Goal: Task Accomplishment & Management: Manage account settings

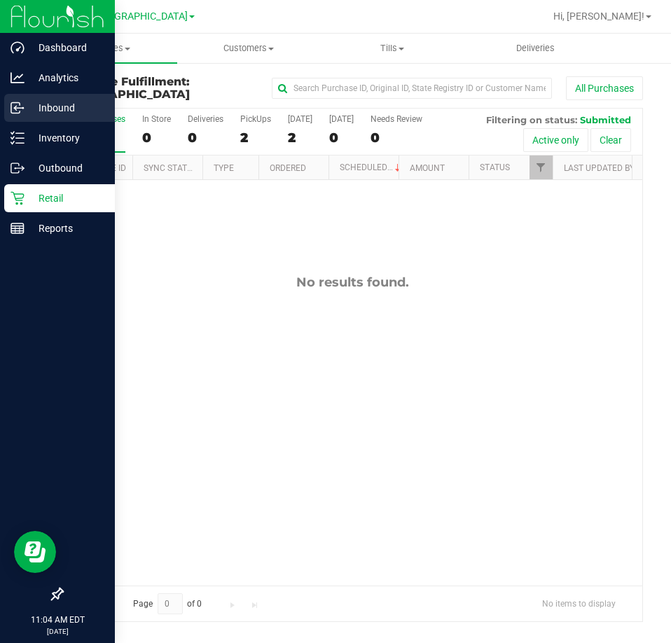
click at [39, 103] on p "Inbound" at bounding box center [66, 107] width 84 height 17
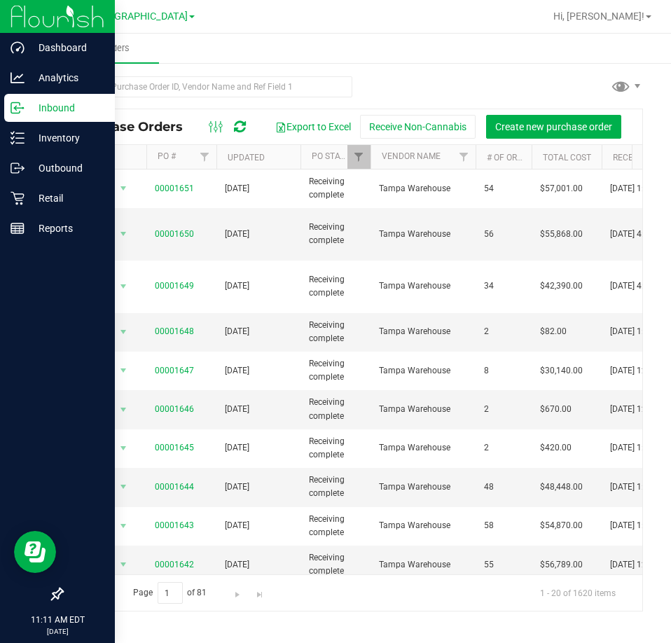
click at [342, 21] on div at bounding box center [397, 16] width 293 height 27
click at [23, 191] on icon at bounding box center [17, 198] width 14 height 14
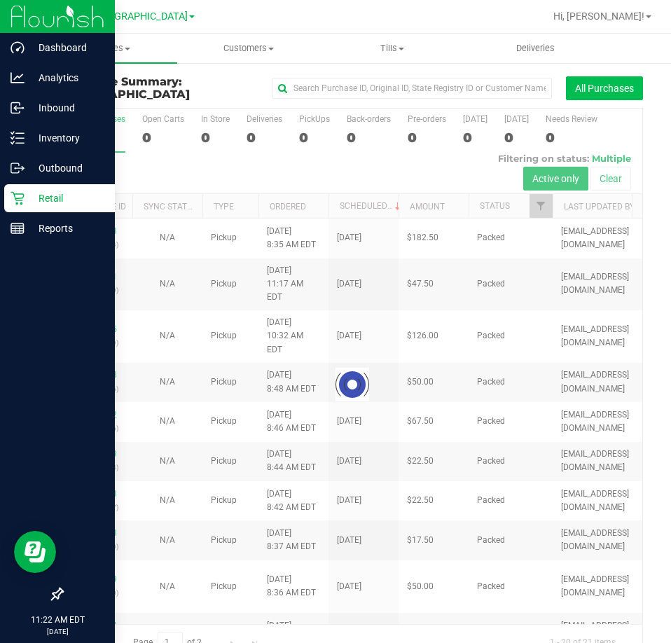
click at [576, 90] on button "All Purchases" at bounding box center [604, 88] width 77 height 24
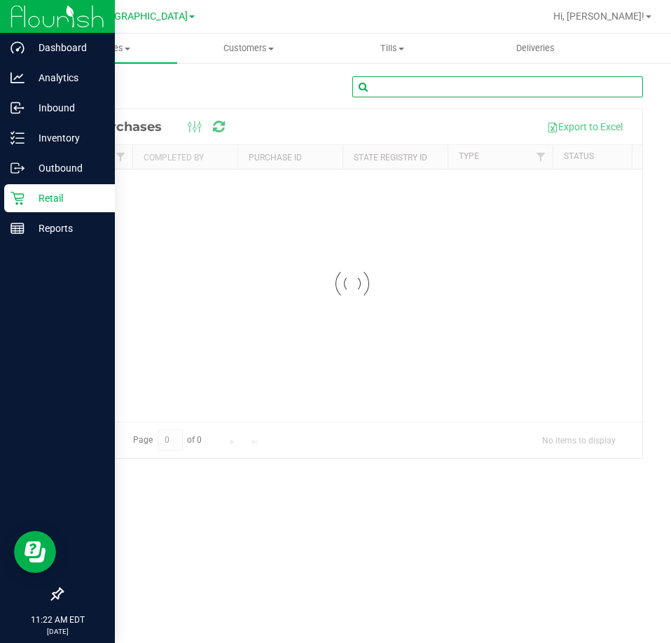
click at [382, 90] on input "text" at bounding box center [497, 86] width 290 height 21
paste input "11813390"
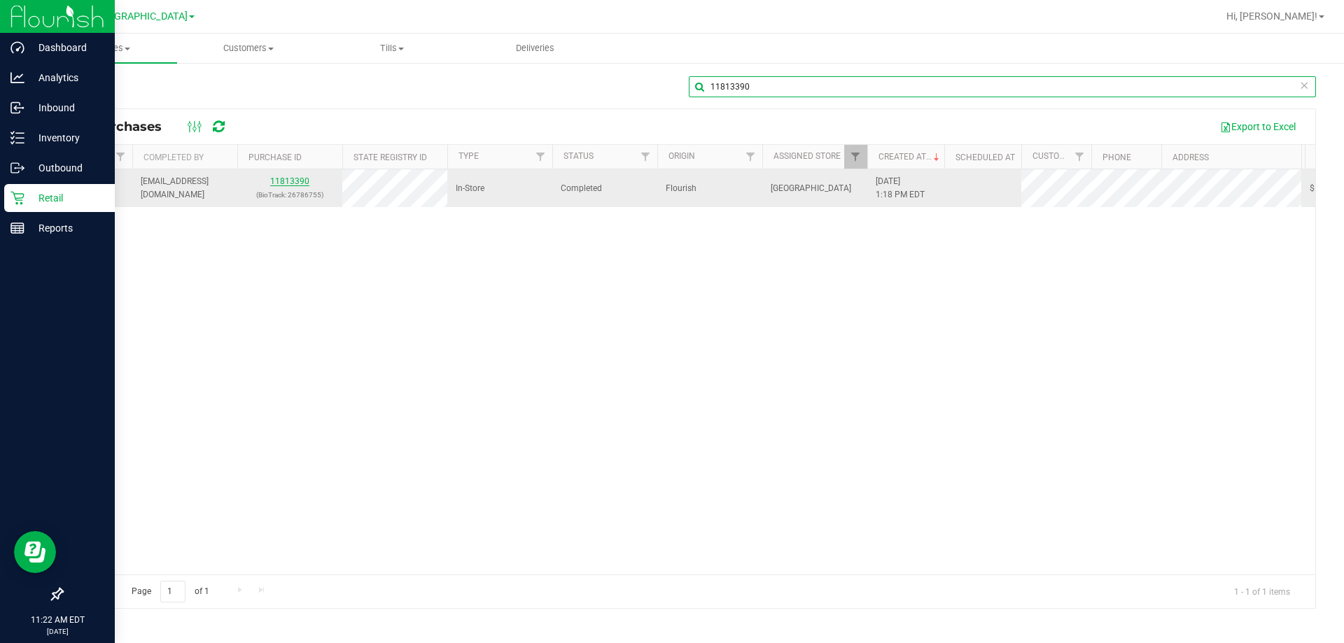
type input "11813390"
click at [294, 181] on link "11813390" at bounding box center [289, 181] width 39 height 10
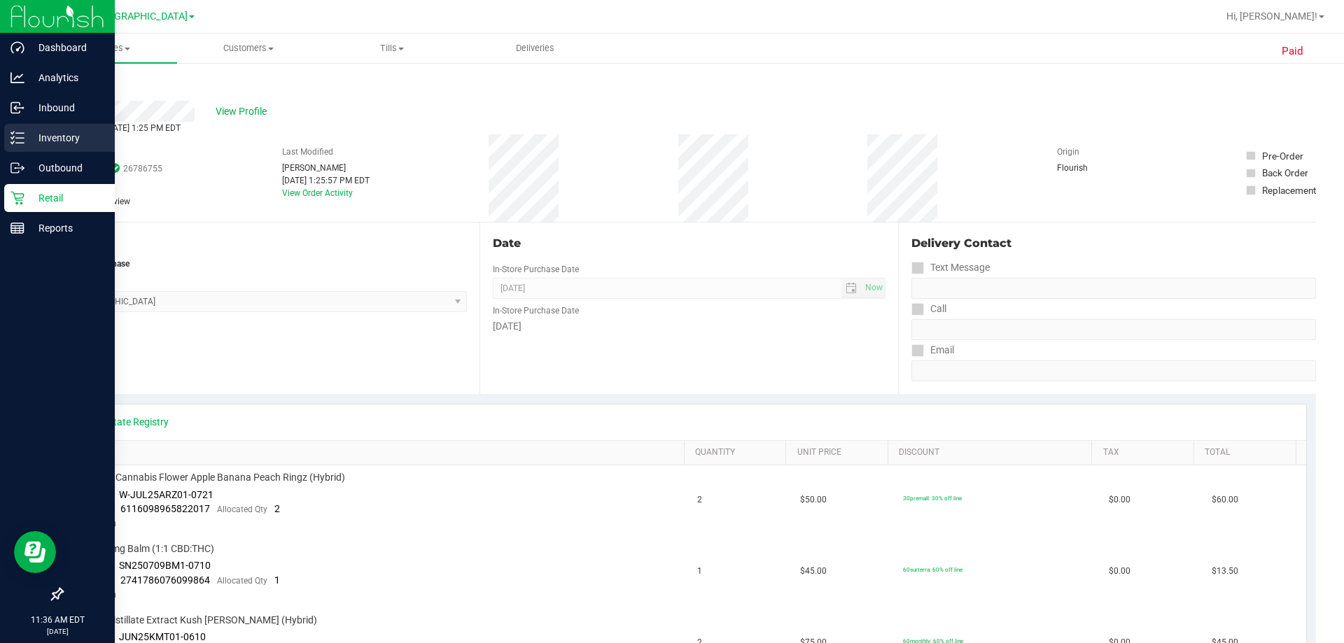
click at [64, 129] on div "Inventory" at bounding box center [59, 138] width 111 height 28
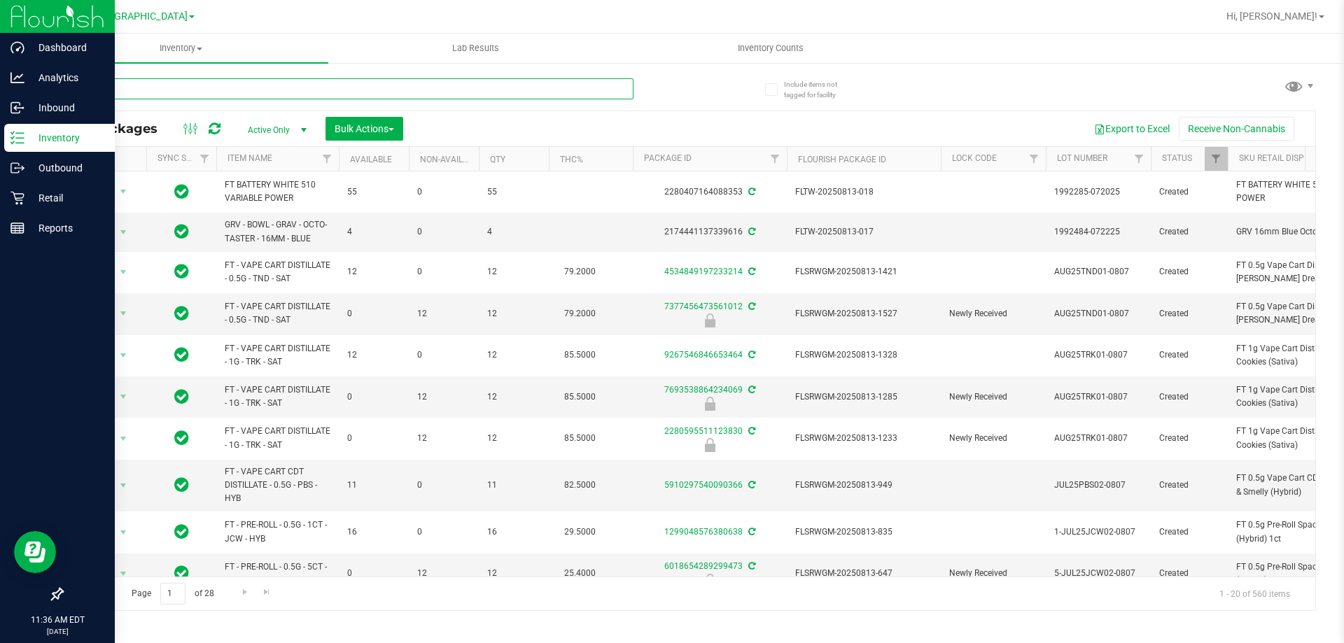
click at [213, 90] on input "text" at bounding box center [348, 88] width 572 height 21
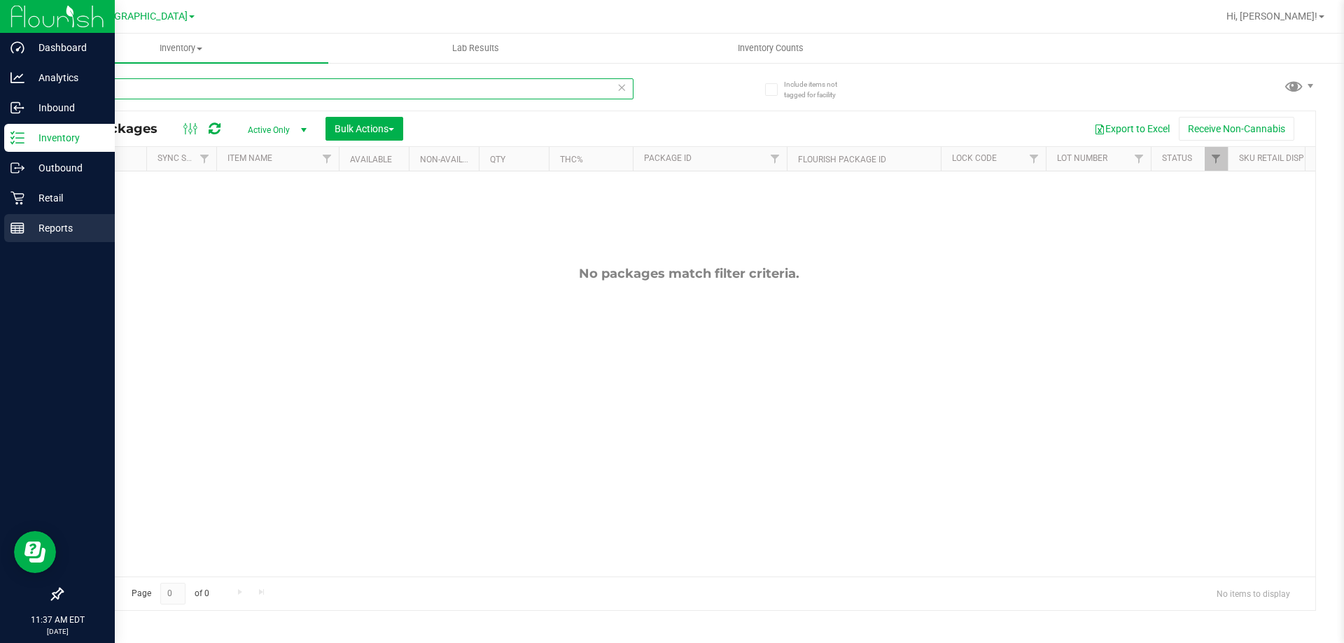
type input "balm"
click at [48, 227] on p "Reports" at bounding box center [66, 228] width 84 height 17
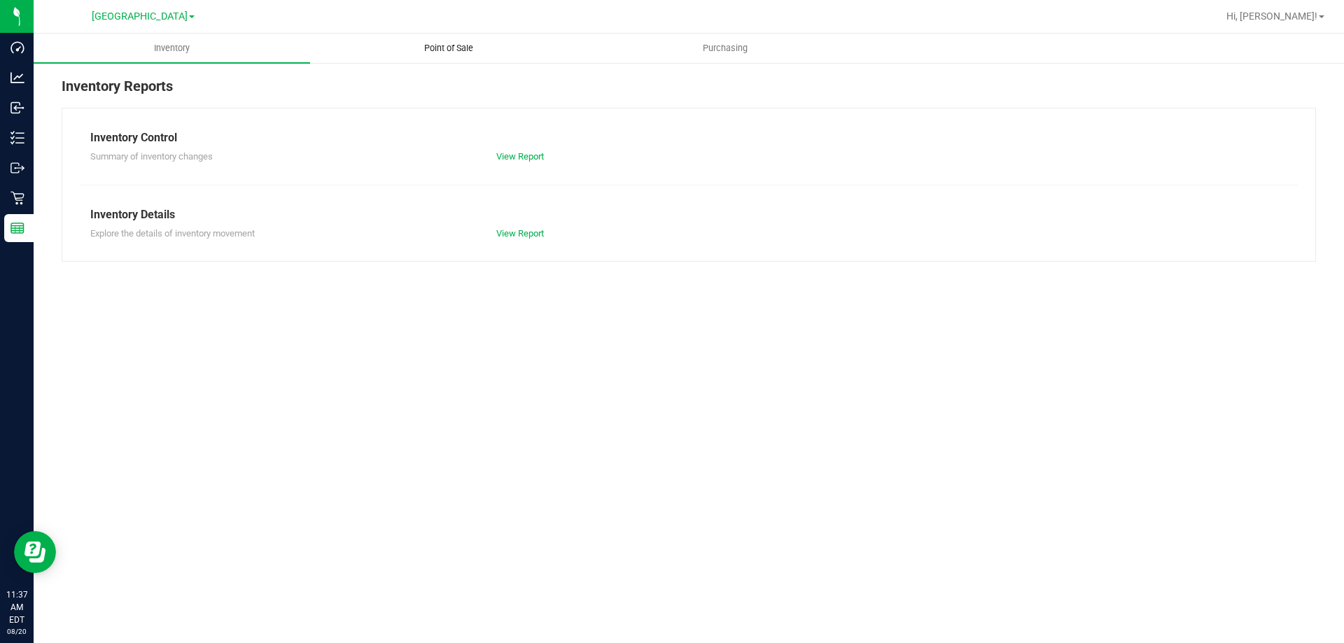
click at [447, 39] on uib-tab-heading "Point of Sale" at bounding box center [448, 48] width 275 height 28
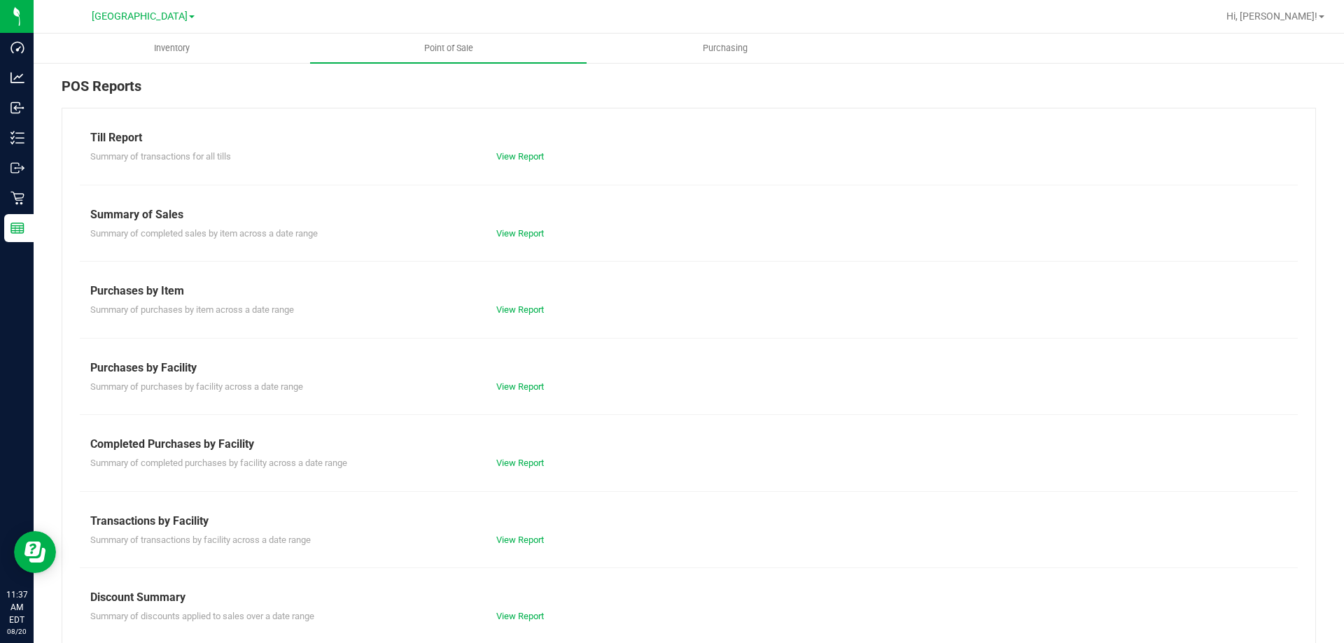
click at [533, 456] on div "Summary of completed purchases by facility across a date range View Report" at bounding box center [689, 461] width 1218 height 17
click at [531, 465] on link "View Report" at bounding box center [520, 463] width 48 height 10
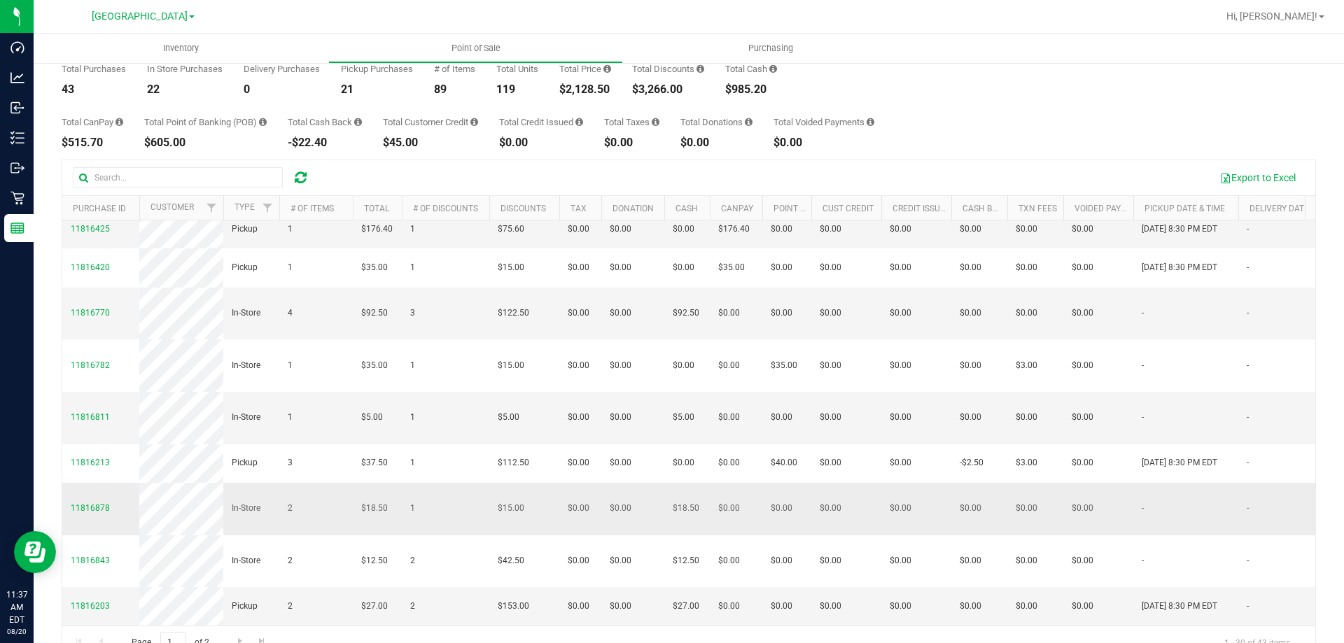
scroll to position [105, 0]
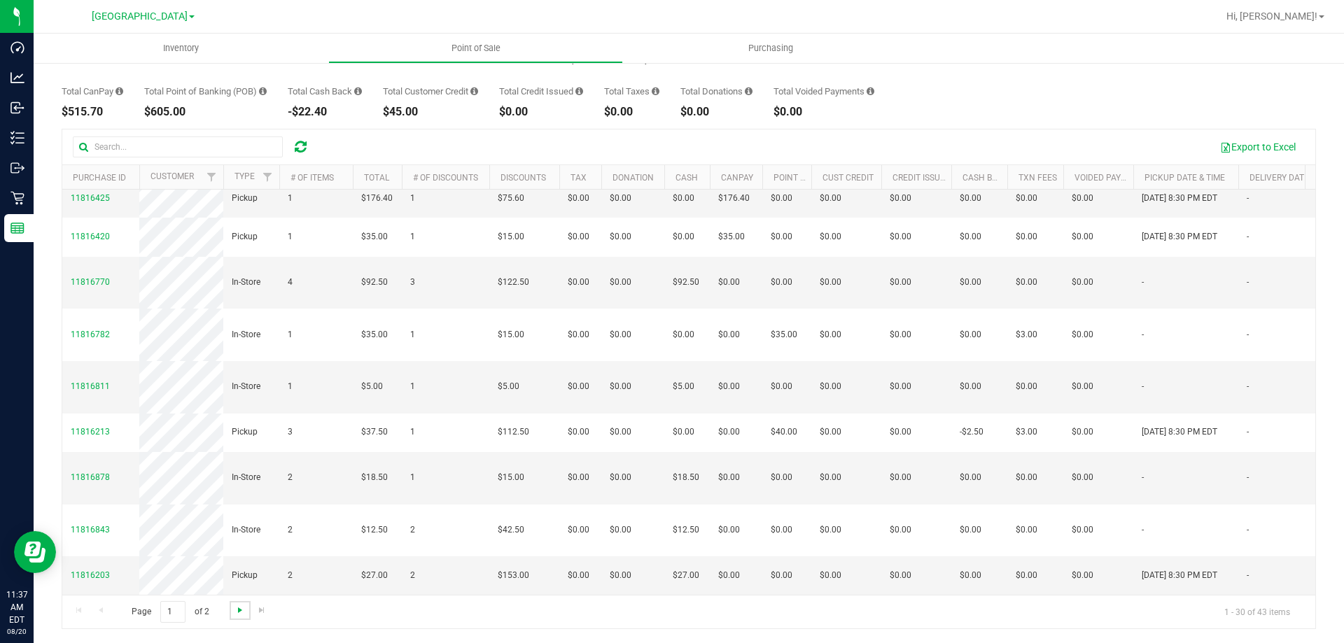
click at [241, 615] on span "Go to the next page" at bounding box center [239, 610] width 11 height 11
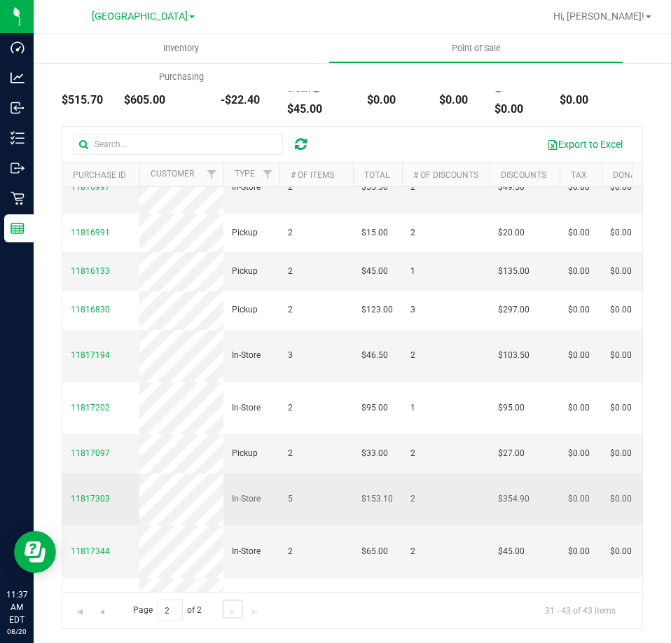
scroll to position [64, 0]
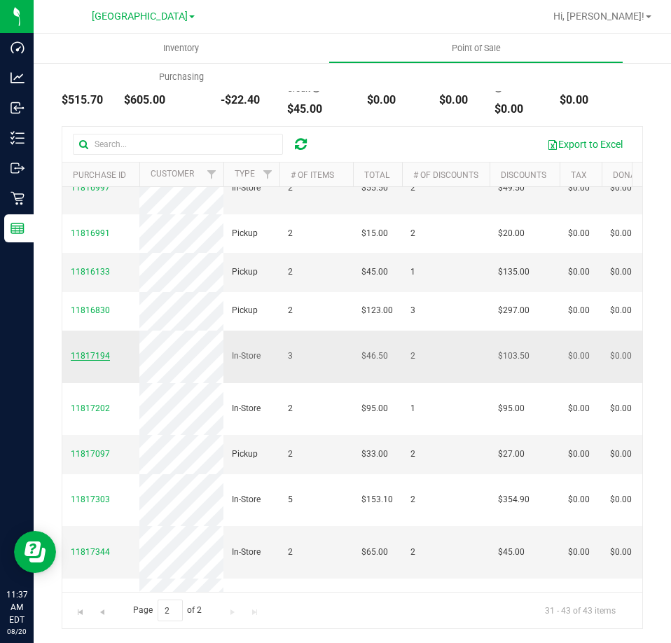
click at [90, 356] on span "11817194" at bounding box center [90, 356] width 39 height 10
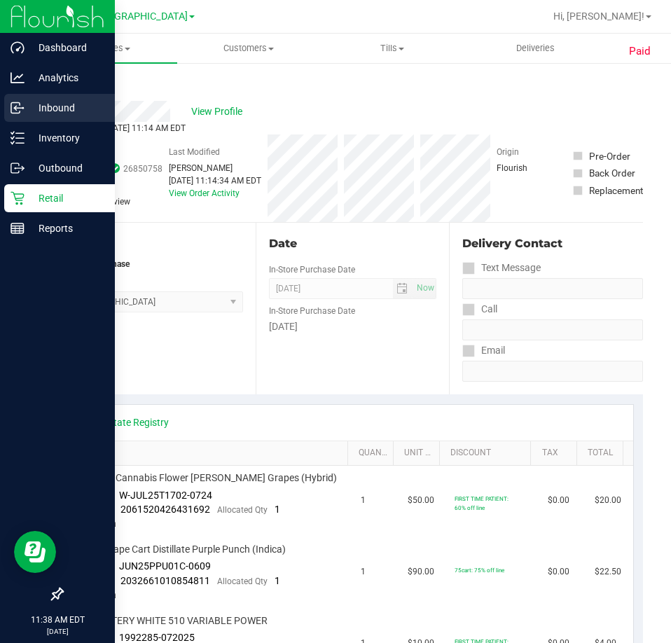
click at [57, 105] on p "Inbound" at bounding box center [66, 107] width 84 height 17
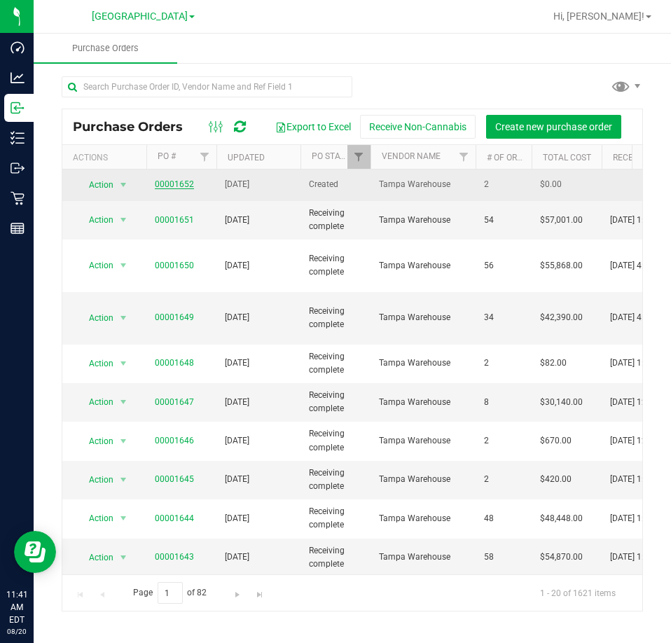
click at [162, 185] on link "00001652" at bounding box center [174, 184] width 39 height 10
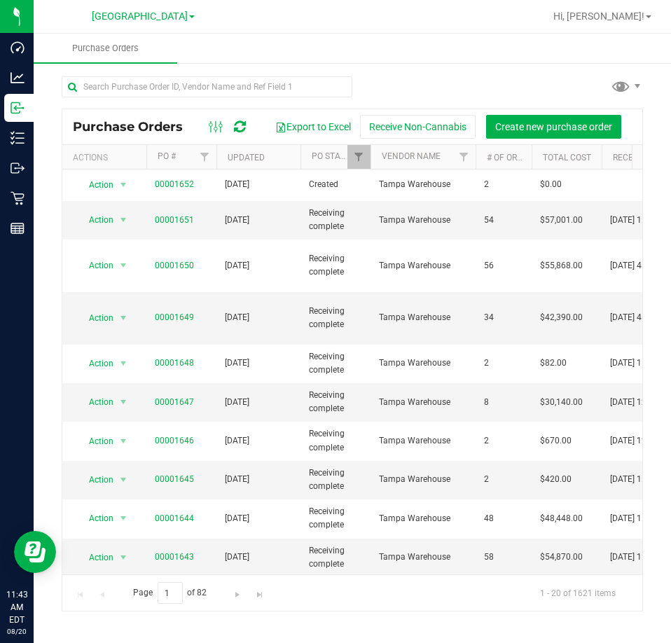
drag, startPoint x: 395, startPoint y: 29, endPoint x: 389, endPoint y: 32, distance: 7.2
click at [395, 30] on nav "Lakeland WC Hi, Dustin!" at bounding box center [352, 17] width 637 height 34
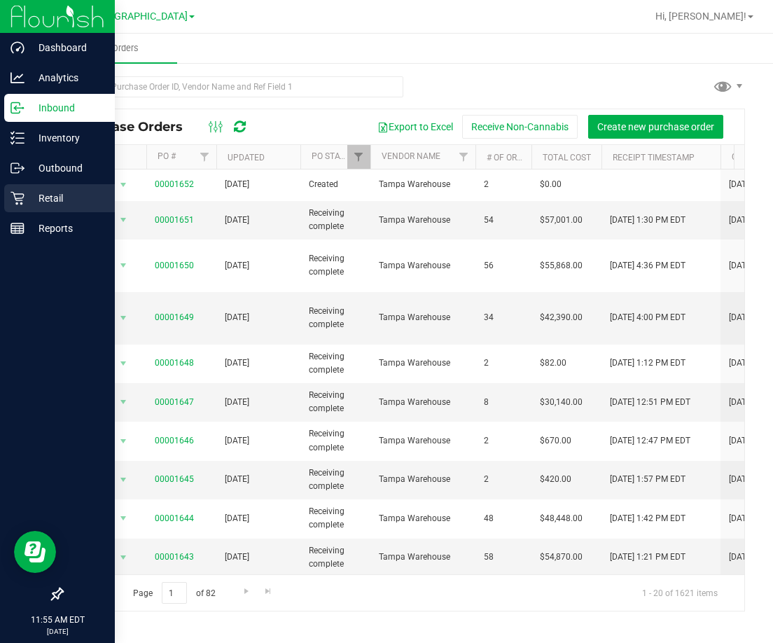
click at [34, 197] on p "Retail" at bounding box center [66, 198] width 84 height 17
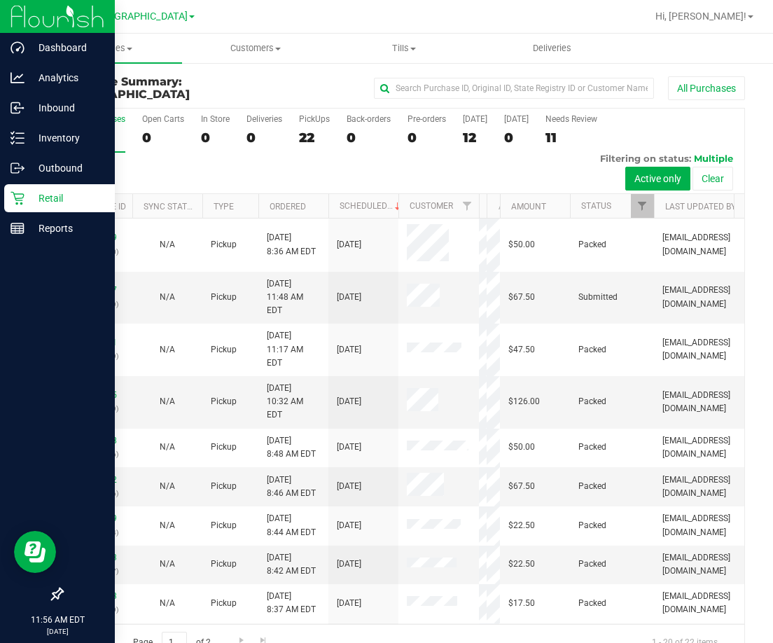
drag, startPoint x: 404, startPoint y: 195, endPoint x: 483, endPoint y: 215, distance: 81.5
click at [483, 215] on div "Purchase ID Sync Status Type Ordered Scheduled Customer State Registry ID Addre…" at bounding box center [398, 206] width 672 height 24
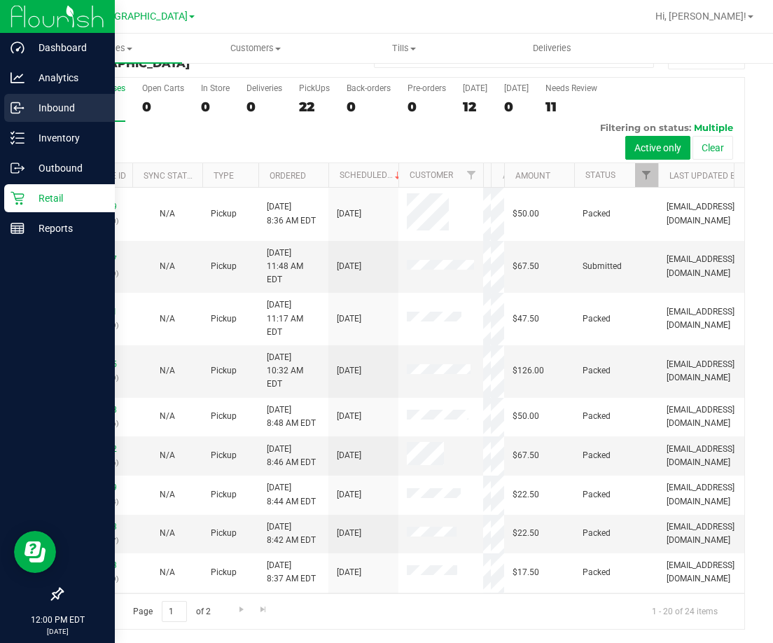
click at [48, 106] on p "Inbound" at bounding box center [66, 107] width 84 height 17
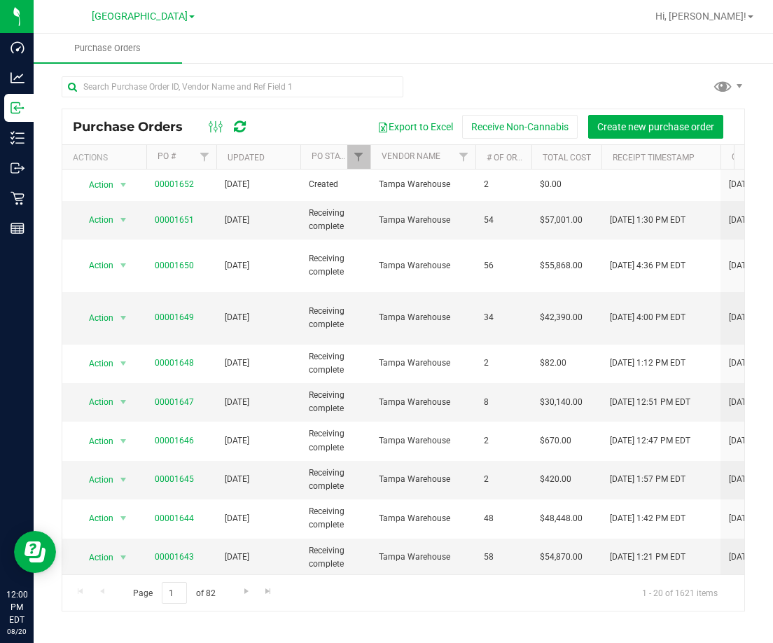
click at [512, 39] on ul "Purchase Orders" at bounding box center [420, 49] width 773 height 30
click at [281, 29] on div at bounding box center [448, 16] width 395 height 27
click at [551, 55] on ul "Purchase Orders" at bounding box center [420, 49] width 773 height 30
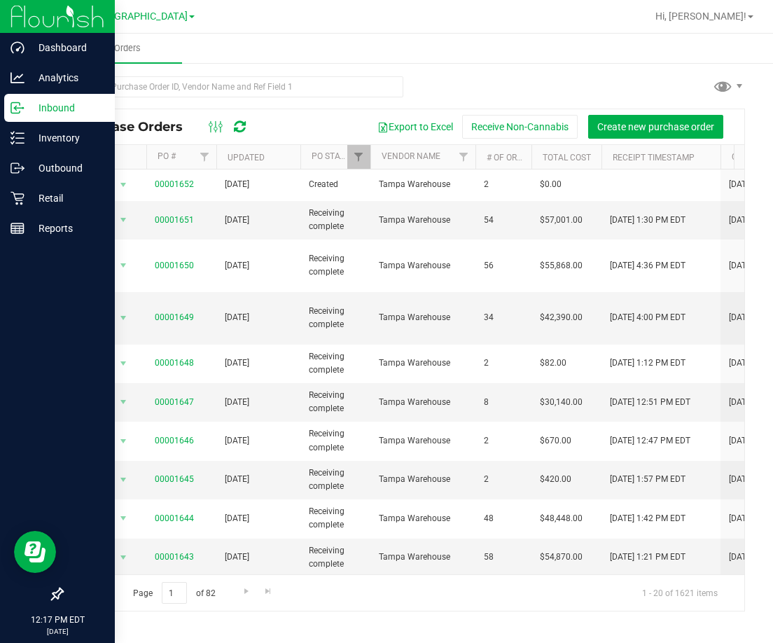
click at [49, 109] on p "Inbound" at bounding box center [66, 107] width 84 height 17
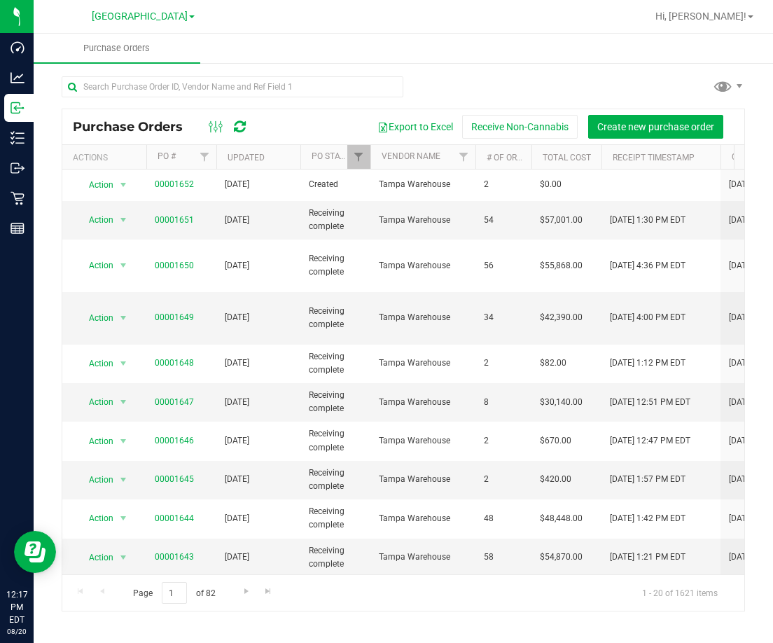
click at [567, 40] on ul "Purchase Orders" at bounding box center [420, 49] width 773 height 30
click at [398, 22] on div at bounding box center [448, 16] width 395 height 27
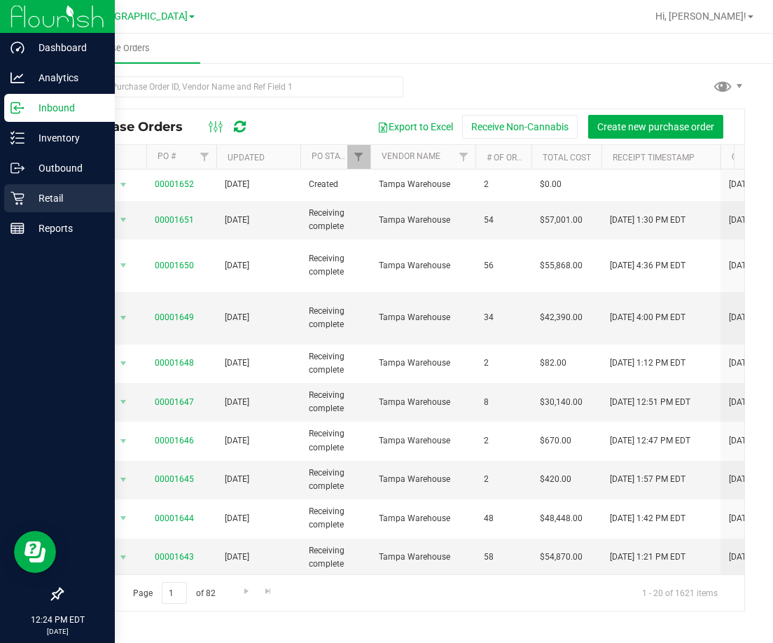
click at [43, 201] on p "Retail" at bounding box center [66, 198] width 84 height 17
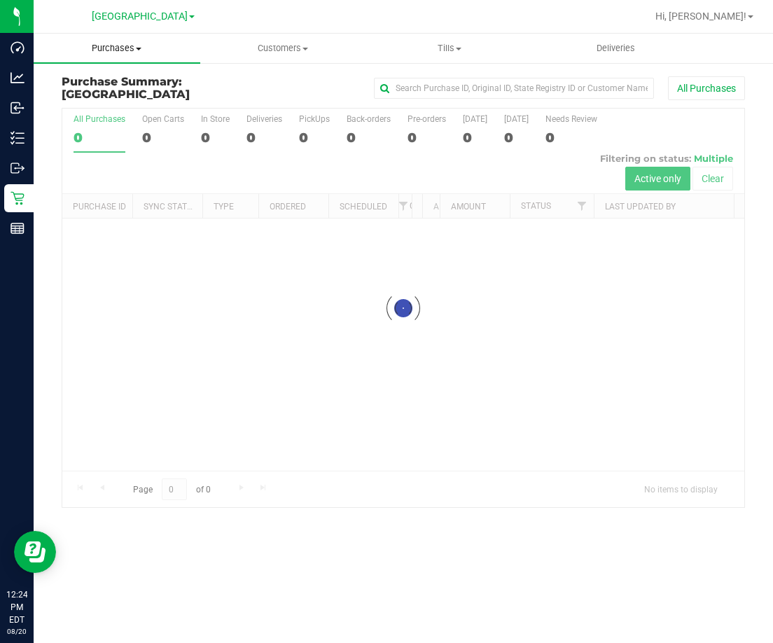
click at [131, 50] on span "Purchases" at bounding box center [117, 48] width 167 height 13
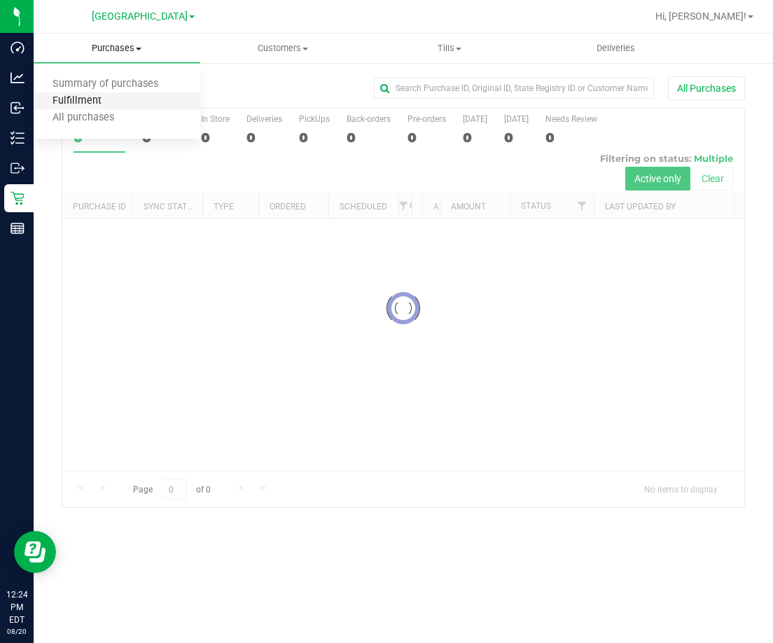
click at [114, 99] on span "Fulfillment" at bounding box center [77, 101] width 87 height 12
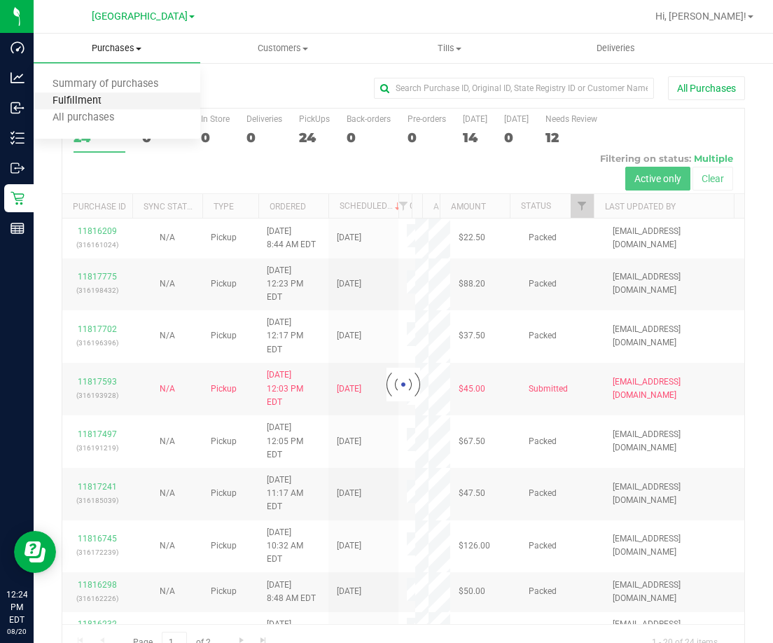
click at [91, 104] on span "Fulfillment" at bounding box center [77, 101] width 87 height 12
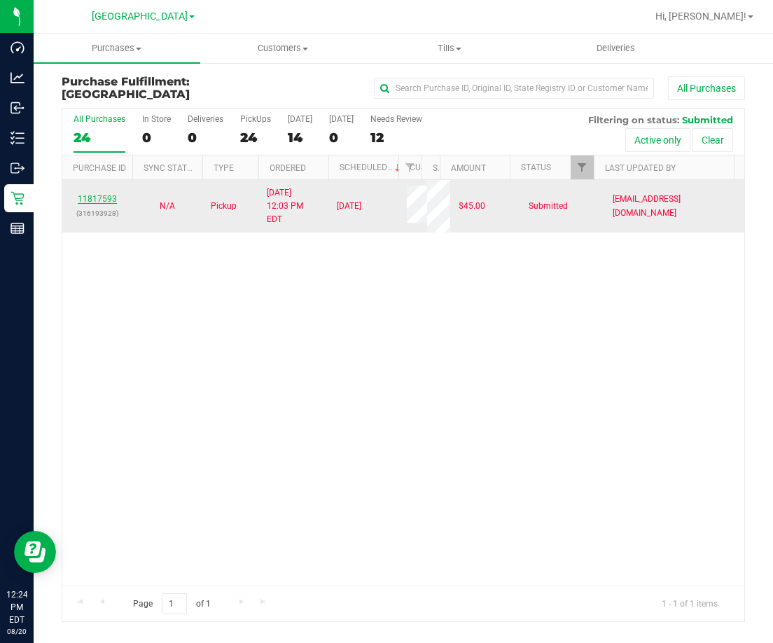
click at [106, 199] on link "11817593" at bounding box center [97, 199] width 39 height 10
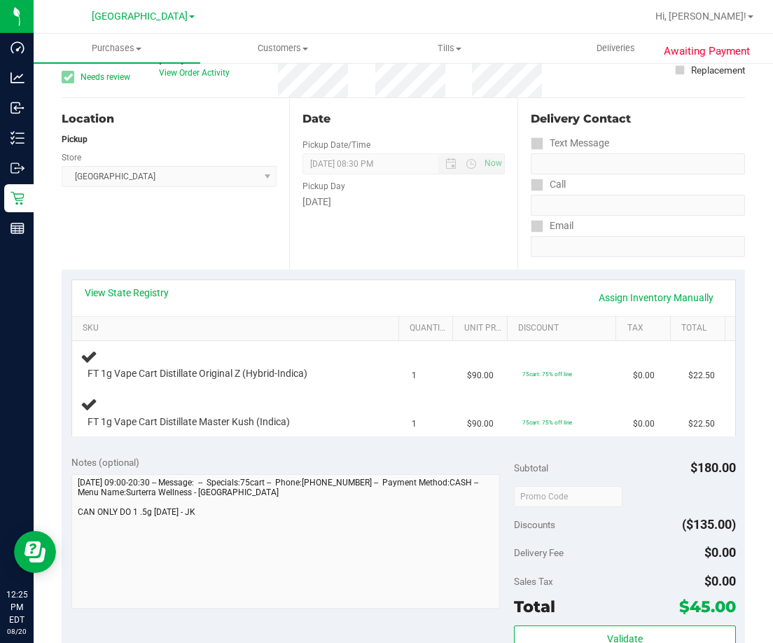
scroll to position [140, 0]
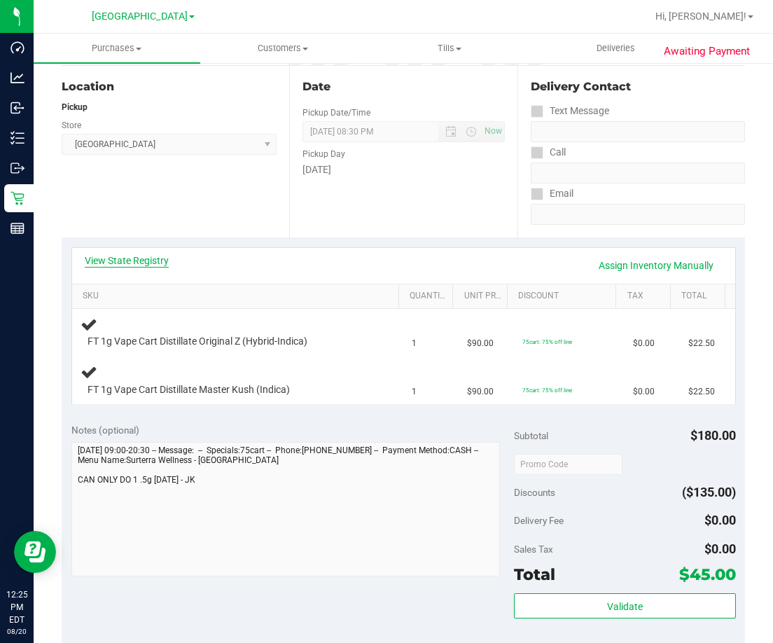
click at [155, 265] on link "View State Registry" at bounding box center [127, 260] width 84 height 14
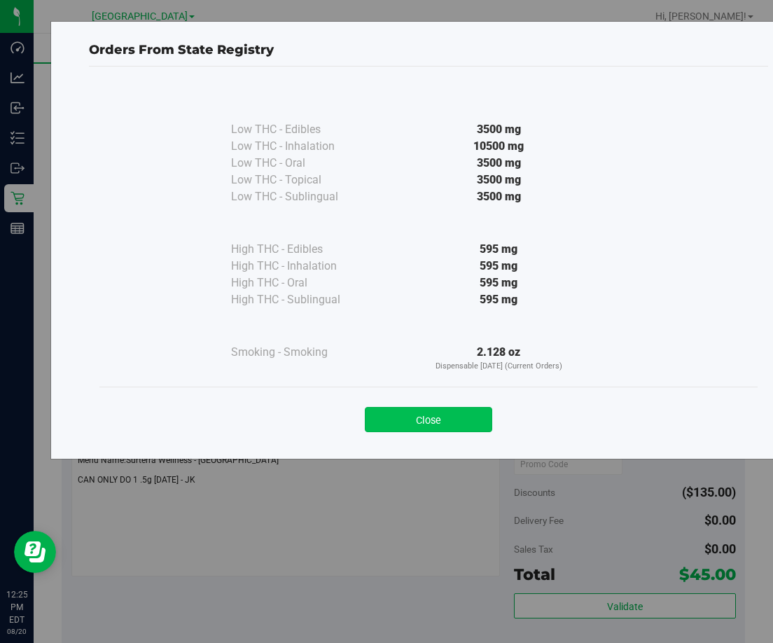
click at [449, 418] on button "Close" at bounding box center [428, 419] width 127 height 25
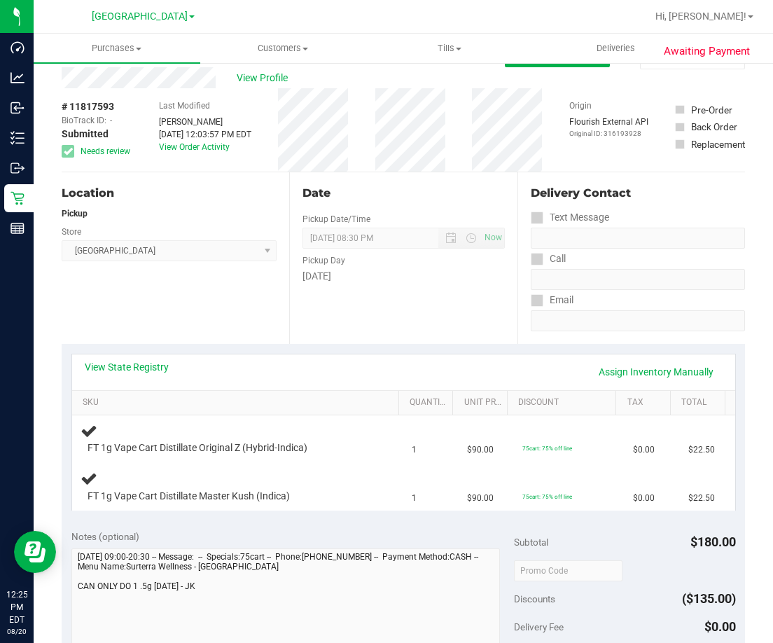
scroll to position [0, 0]
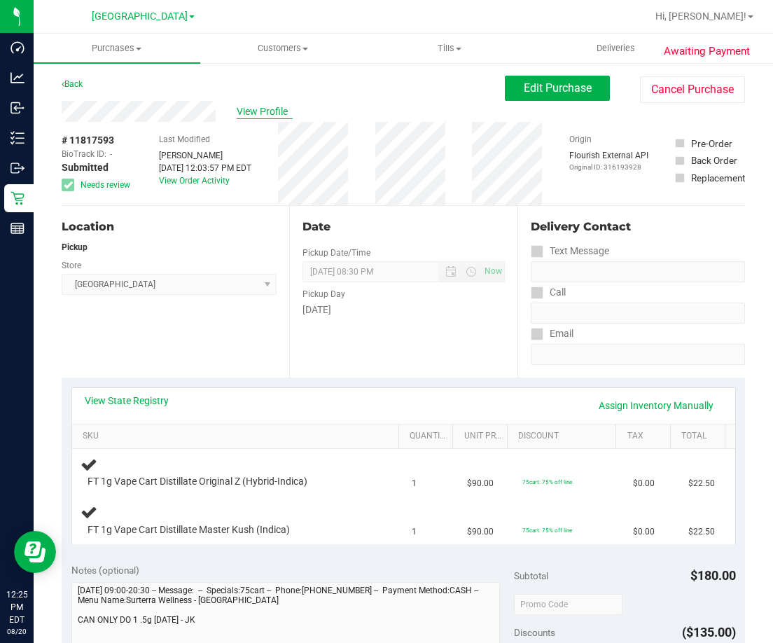
click at [255, 106] on span "View Profile" at bounding box center [265, 111] width 56 height 15
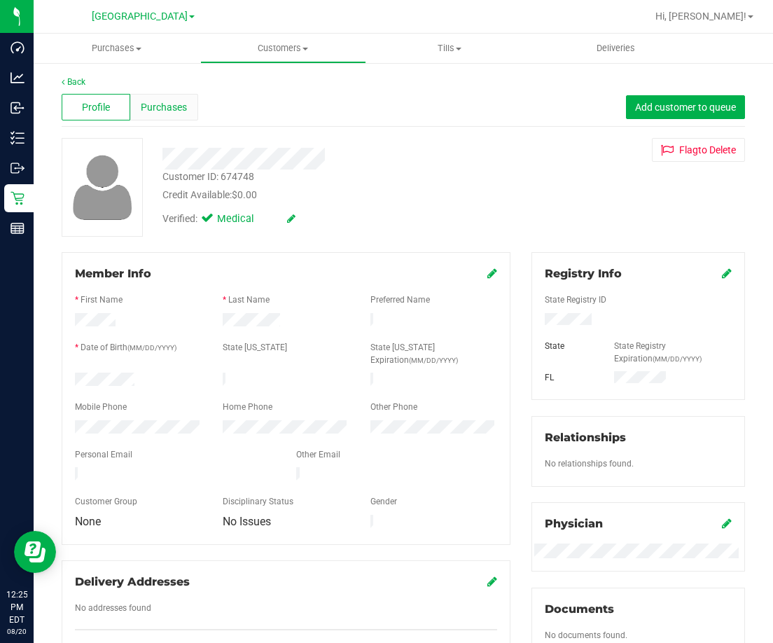
click at [175, 109] on span "Purchases" at bounding box center [164, 107] width 46 height 15
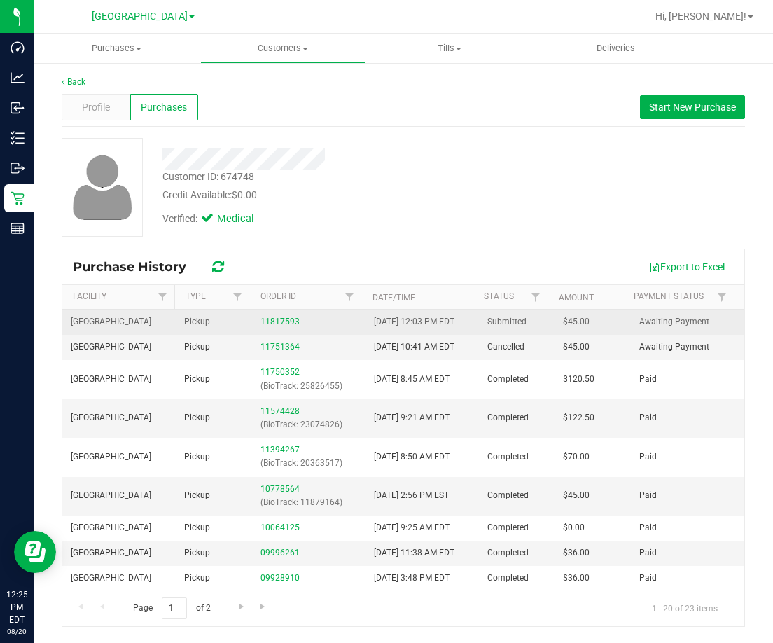
click at [277, 319] on link "11817593" at bounding box center [279, 321] width 39 height 10
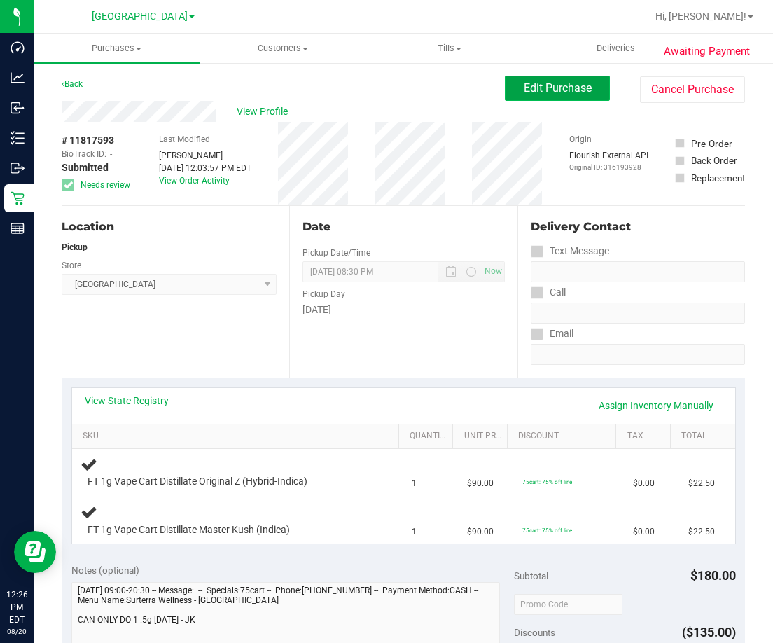
click at [555, 83] on span "Edit Purchase" at bounding box center [558, 87] width 68 height 13
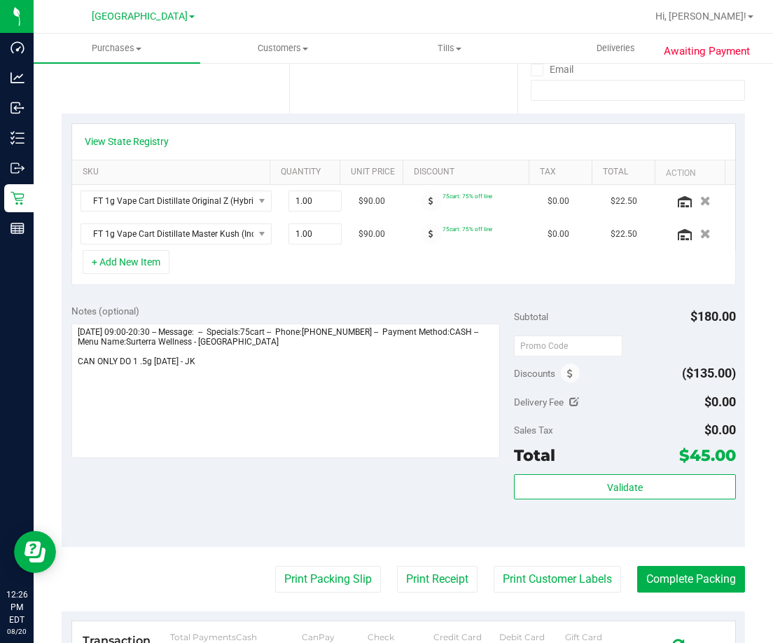
scroll to position [280, 0]
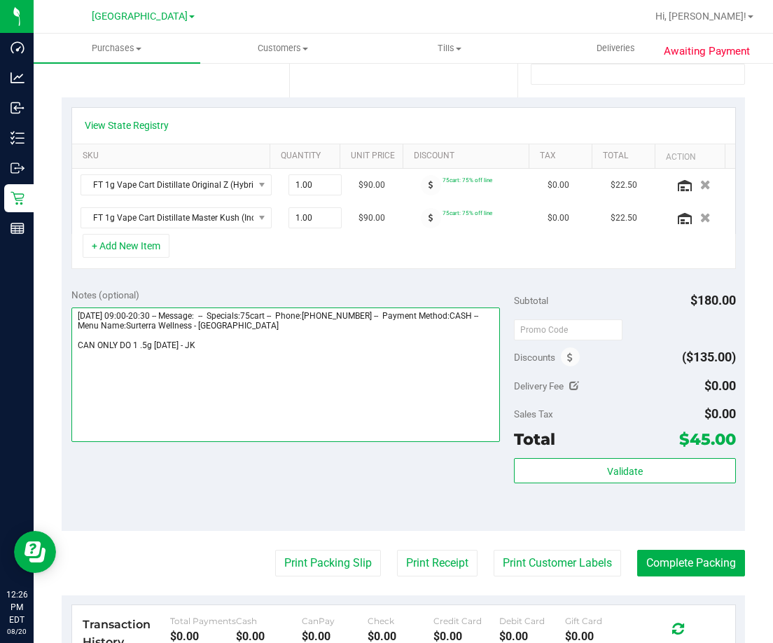
click at [295, 350] on textarea at bounding box center [285, 374] width 429 height 134
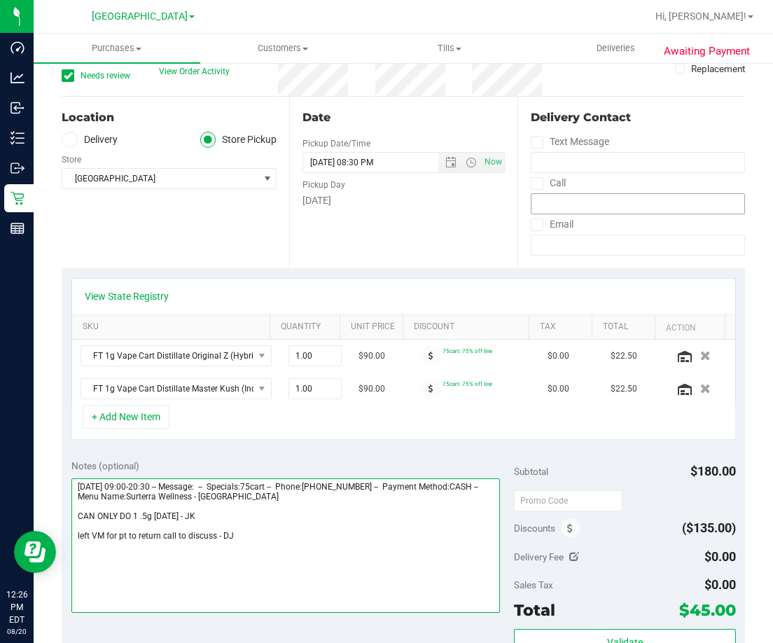
scroll to position [0, 0]
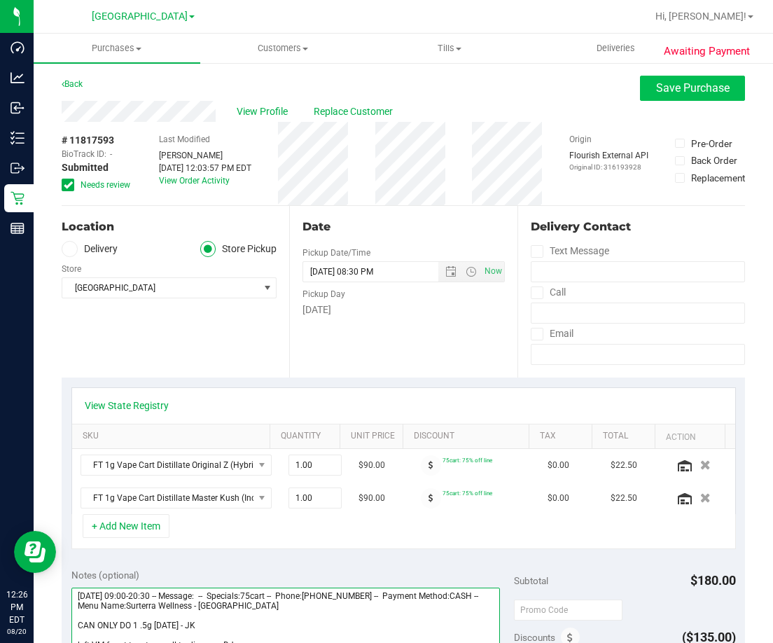
type textarea "Wednesday 08/20/2025 09:00-20:30 -- Message: -- Specials:75cart -- Phone:863286…"
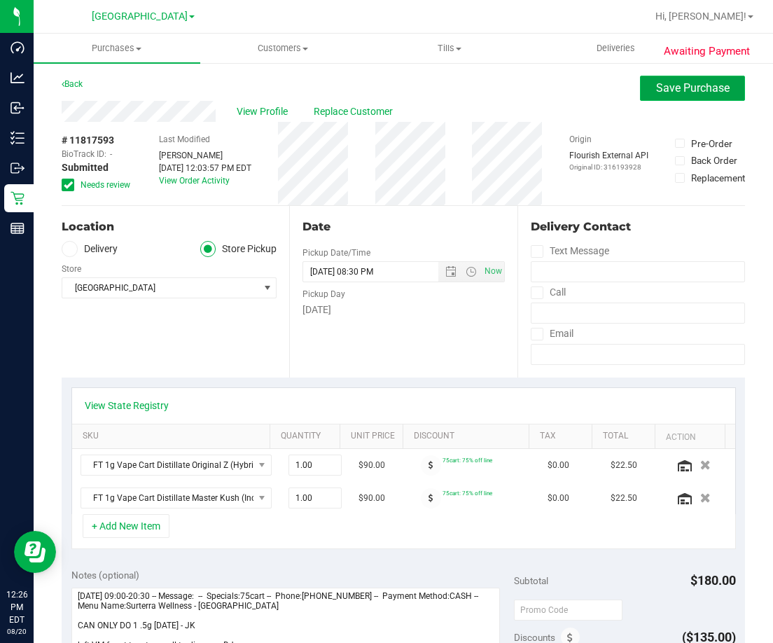
click at [658, 78] on button "Save Purchase" at bounding box center [692, 88] width 105 height 25
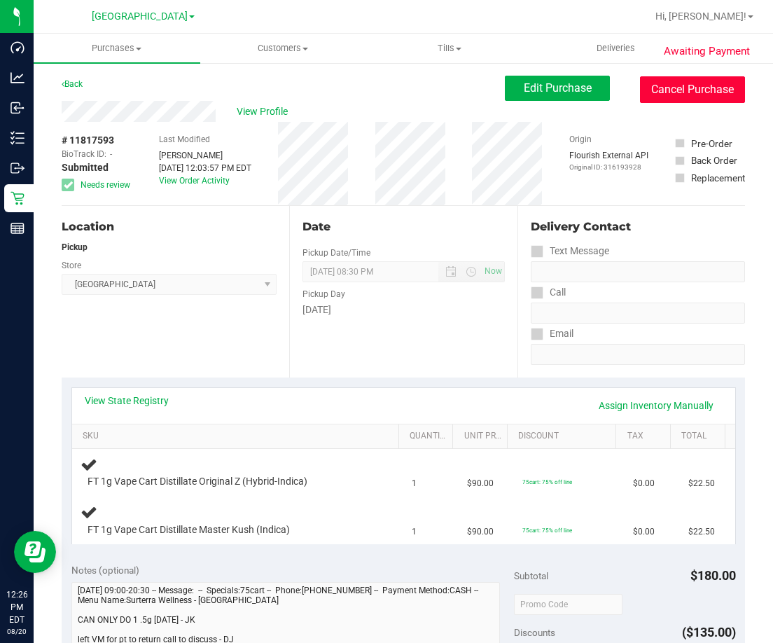
click at [661, 92] on button "Cancel Purchase" at bounding box center [692, 89] width 105 height 27
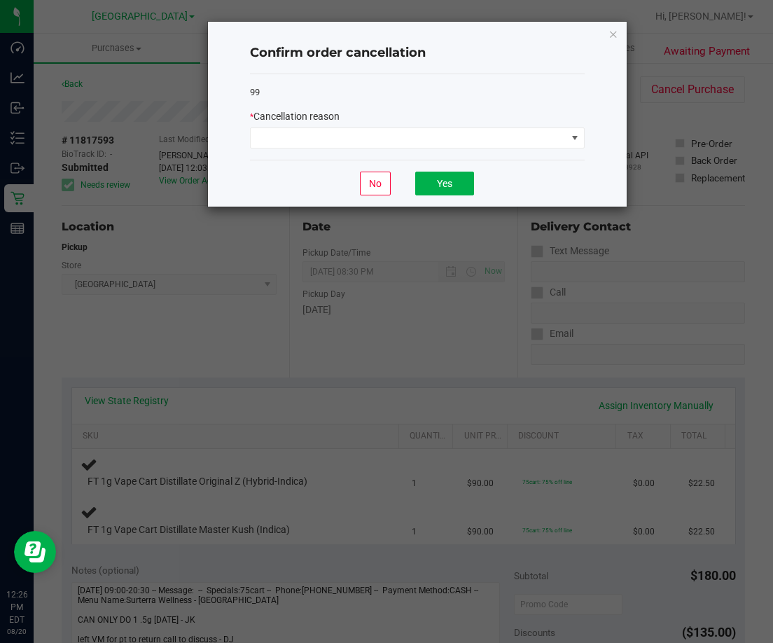
click at [432, 150] on div "99 * Cancellation reason" at bounding box center [417, 117] width 335 height 86
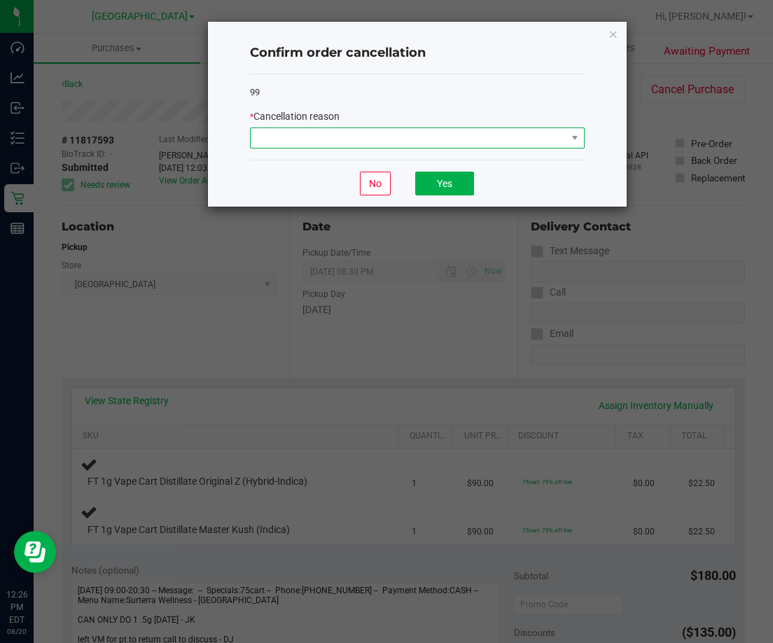
click at [431, 146] on span at bounding box center [409, 138] width 316 height 20
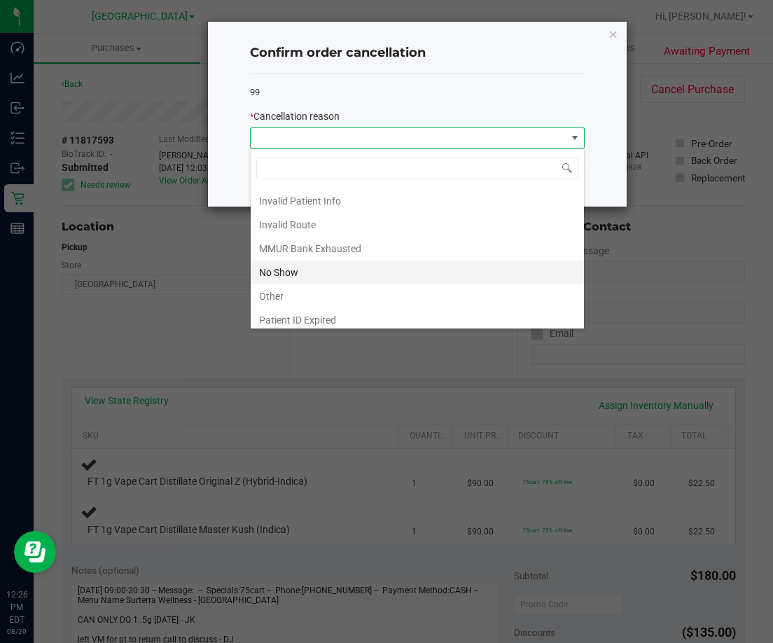
scroll to position [70, 0]
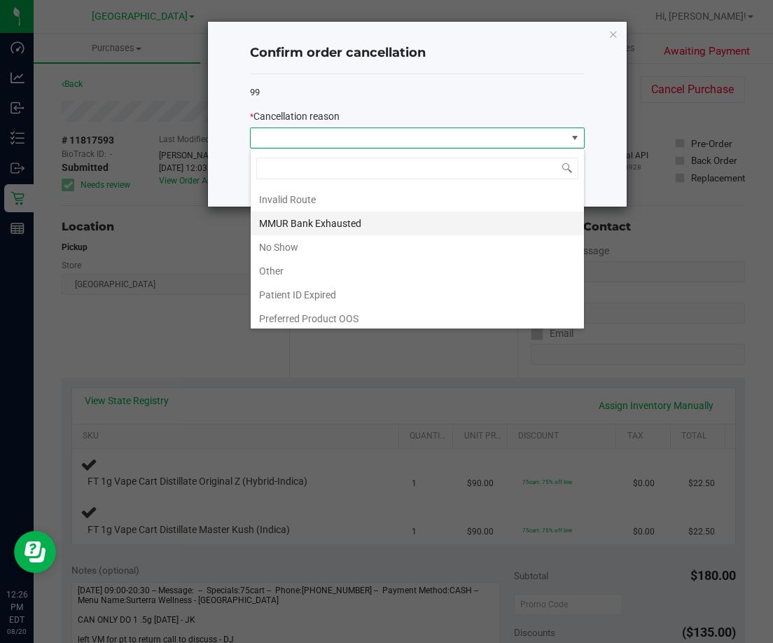
click at [347, 234] on li "MMUR Bank Exhausted" at bounding box center [417, 223] width 333 height 24
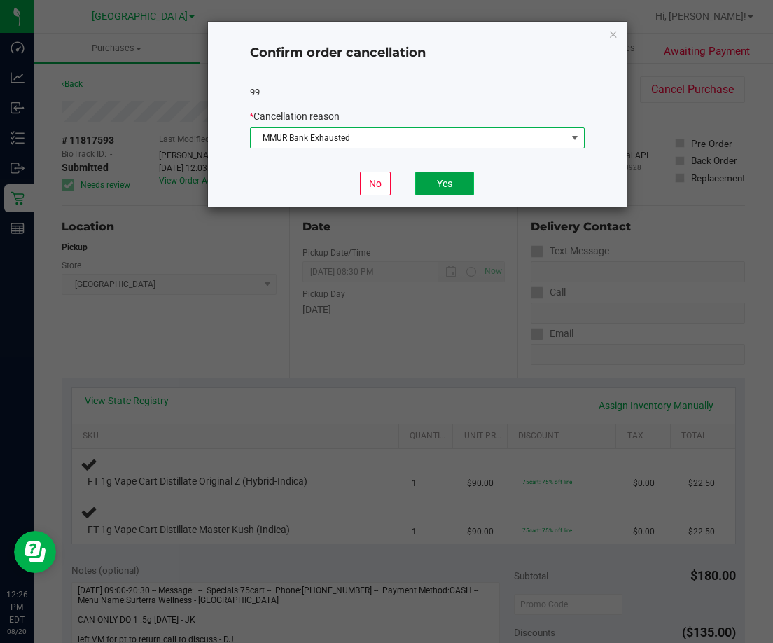
click at [449, 193] on button "Yes" at bounding box center [444, 183] width 59 height 24
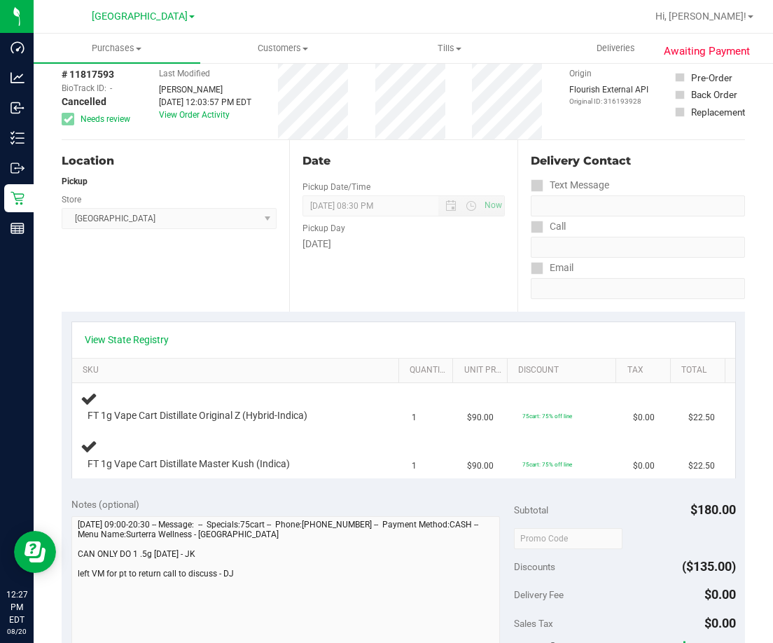
scroll to position [42, 0]
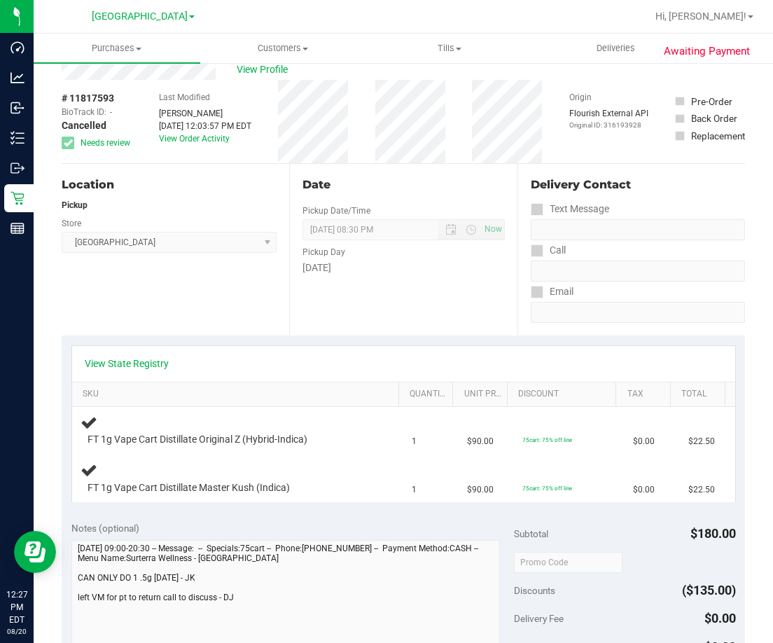
click at [183, 161] on div "Last Modified Dustin Johnson Aug 20, 2025 12:03:57 PM EDT View Order Activity" at bounding box center [205, 121] width 92 height 83
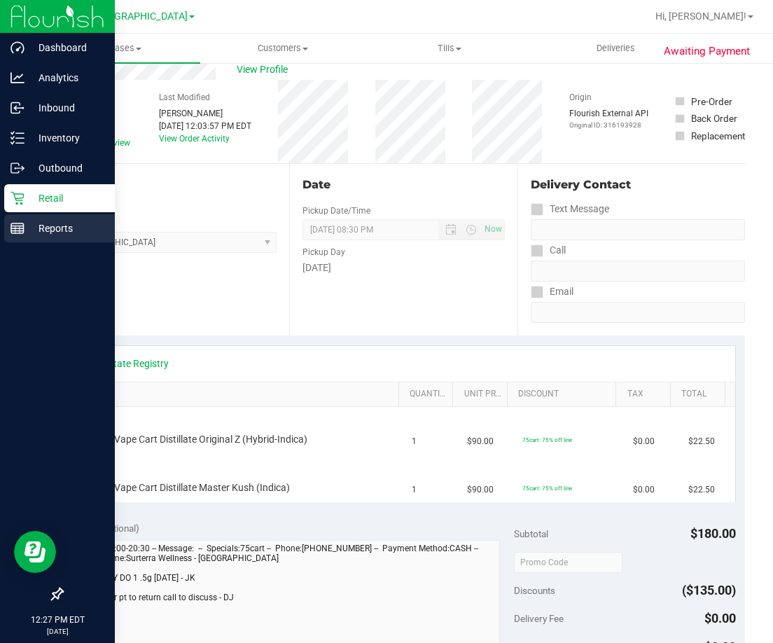
click at [34, 225] on p "Reports" at bounding box center [66, 228] width 84 height 17
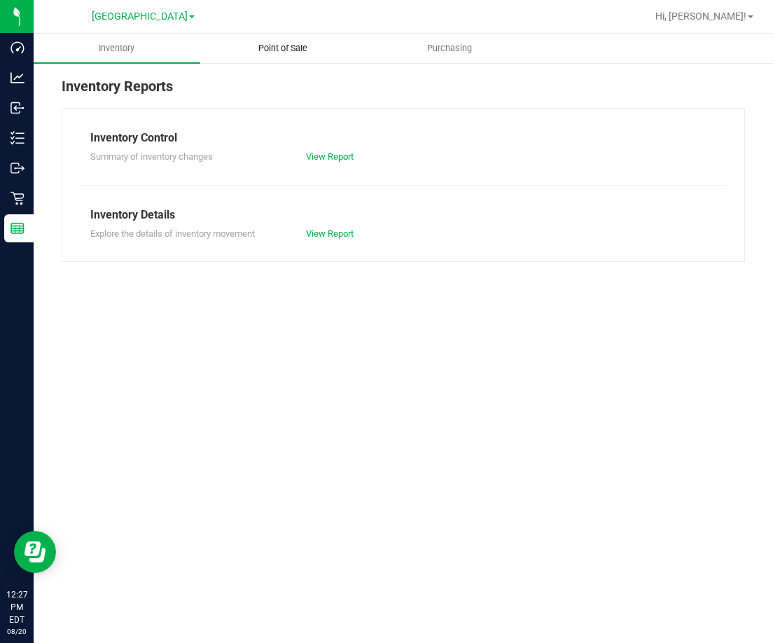
click at [296, 51] on span "Point of Sale" at bounding box center [282, 48] width 87 height 13
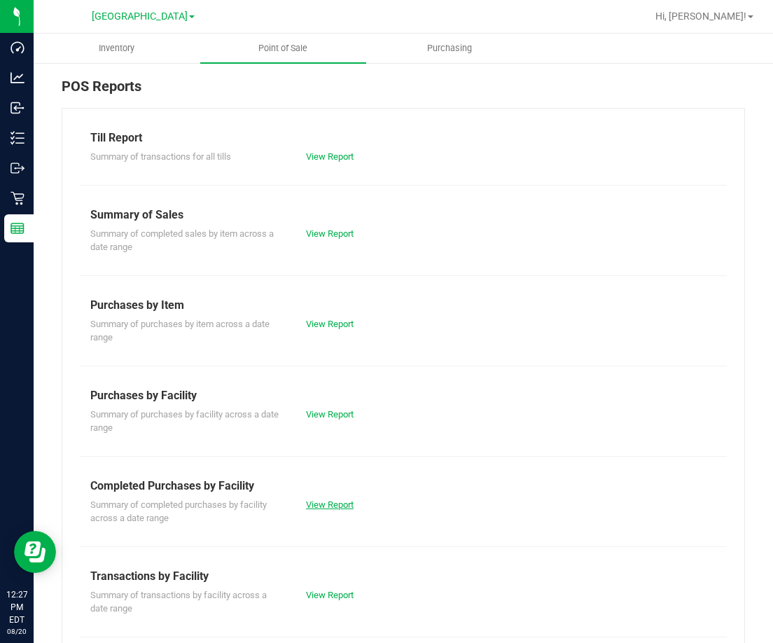
click at [340, 502] on link "View Report" at bounding box center [330, 504] width 48 height 10
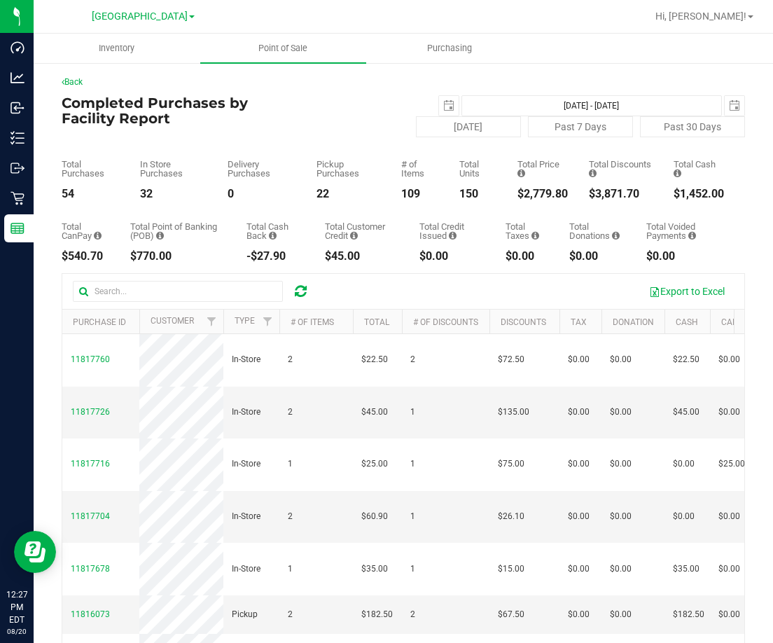
click at [671, 64] on div "Back Completed Purchases by Facility Report 2025-08-20 Aug 20, 2025 - Aug 20, 2…" at bounding box center [403, 426] width 739 height 728
click at [691, 43] on ul "Inventory Point of Sale Purchasing" at bounding box center [420, 49] width 773 height 30
click at [717, 48] on ul "Inventory Point of Sale Purchasing" at bounding box center [420, 49] width 773 height 30
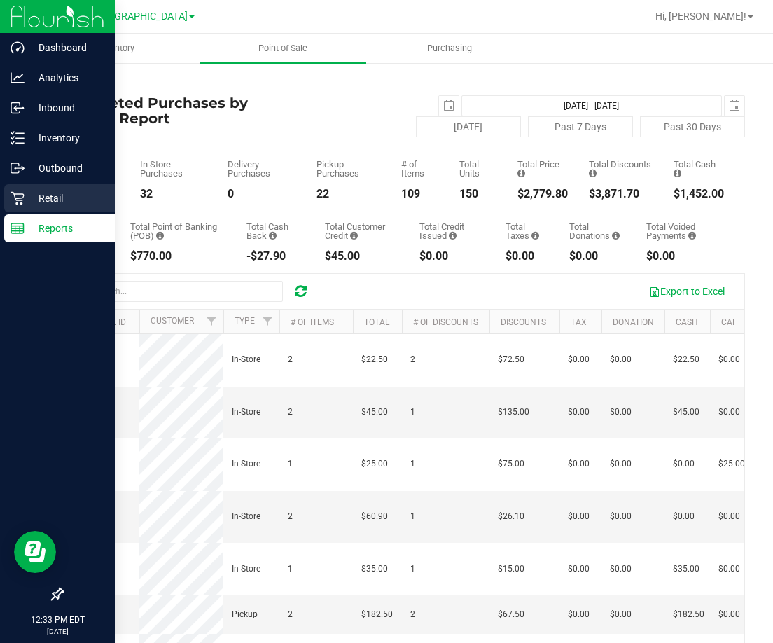
click at [43, 190] on p "Retail" at bounding box center [66, 198] width 84 height 17
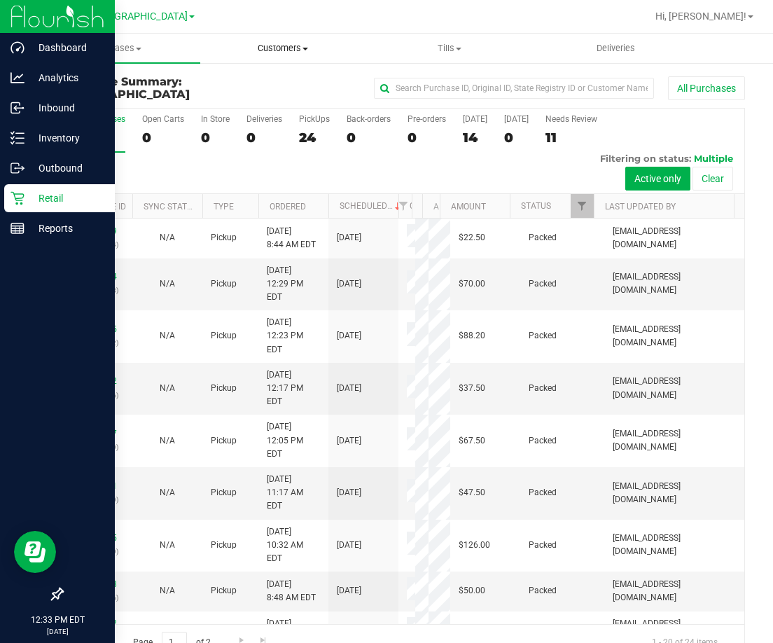
click at [293, 49] on span "Customers" at bounding box center [283, 48] width 165 height 13
click at [279, 76] on li "All customers" at bounding box center [283, 84] width 167 height 17
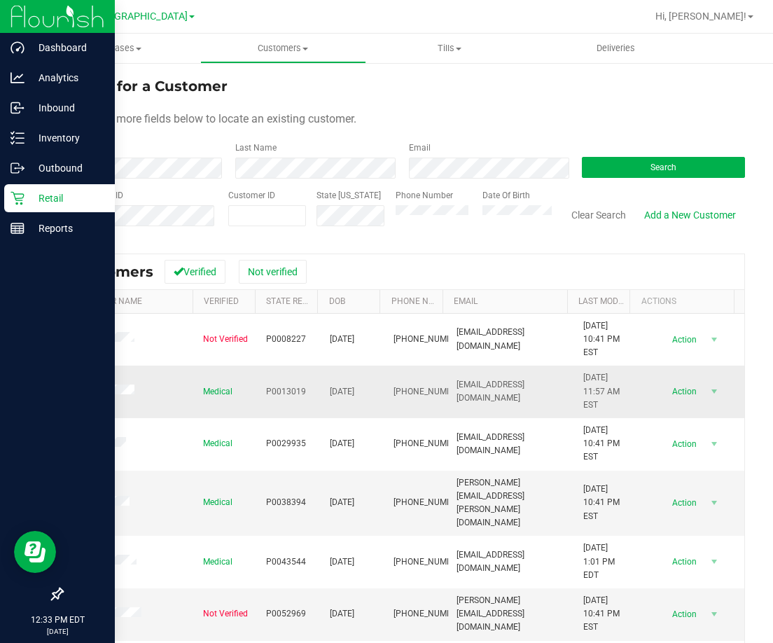
drag, startPoint x: 279, startPoint y: 372, endPoint x: 427, endPoint y: 372, distance: 148.4
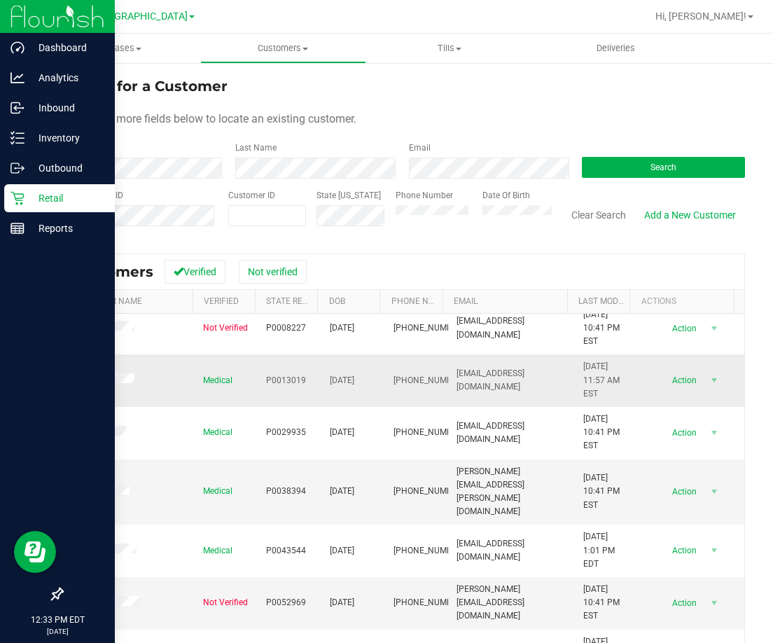
drag, startPoint x: 337, startPoint y: 383, endPoint x: 451, endPoint y: 401, distance: 115.5
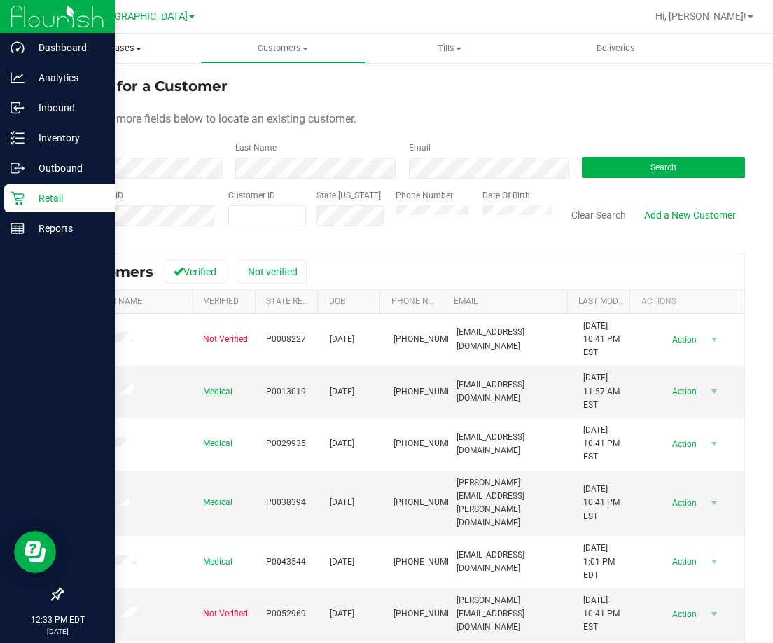
click at [117, 50] on span "Purchases" at bounding box center [117, 48] width 167 height 13
click at [104, 115] on span "All purchases" at bounding box center [83, 118] width 99 height 12
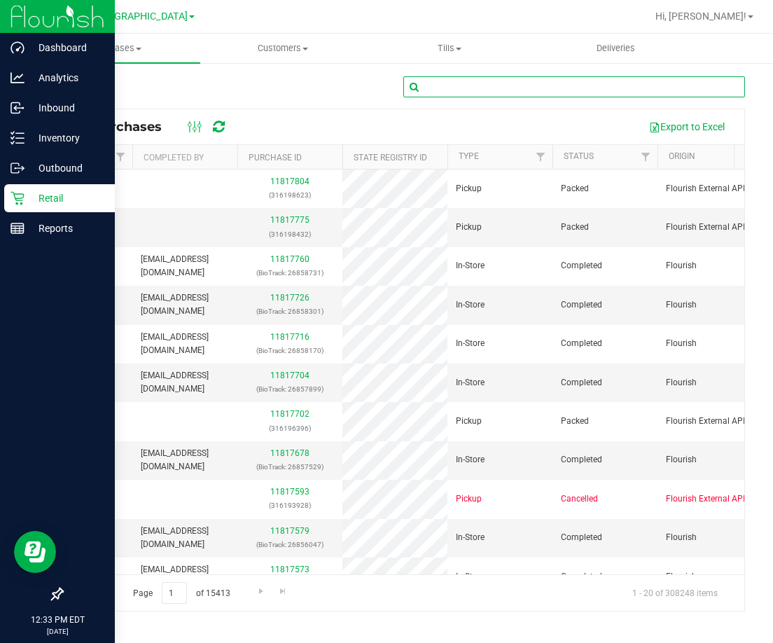
click at [464, 88] on input "text" at bounding box center [574, 86] width 342 height 21
type input "anita"
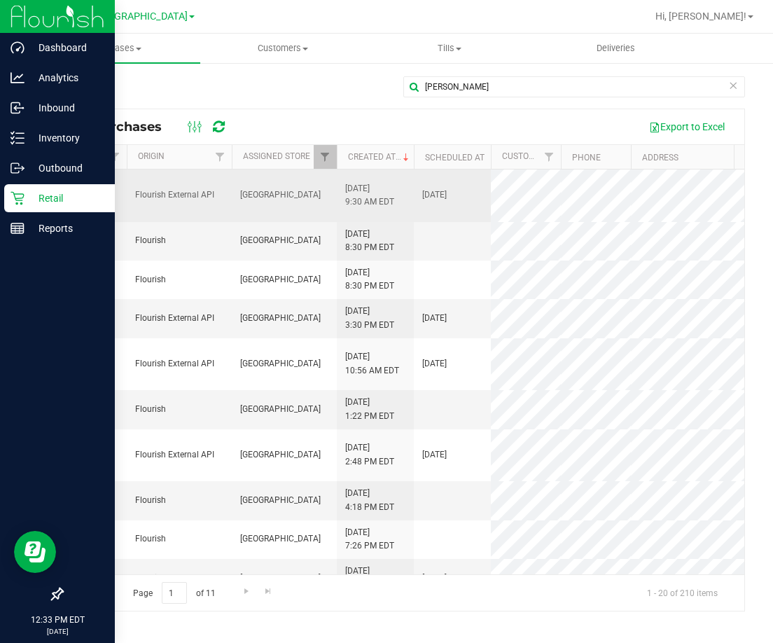
scroll to position [0, 558]
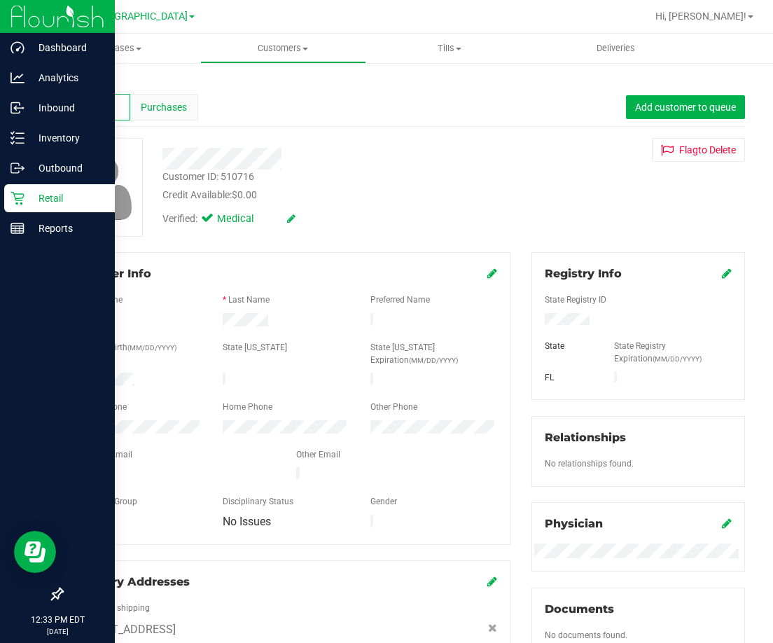
click at [171, 102] on span "Purchases" at bounding box center [164, 107] width 46 height 15
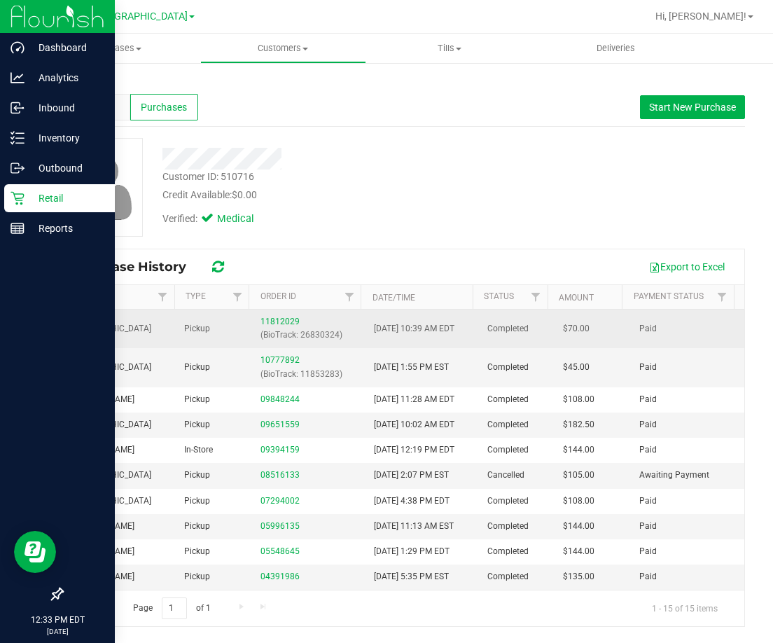
click at [276, 316] on div "11812029 (BioTrack: 26830324)" at bounding box center [308, 328] width 97 height 27
click at [274, 321] on link "11812029" at bounding box center [279, 321] width 39 height 10
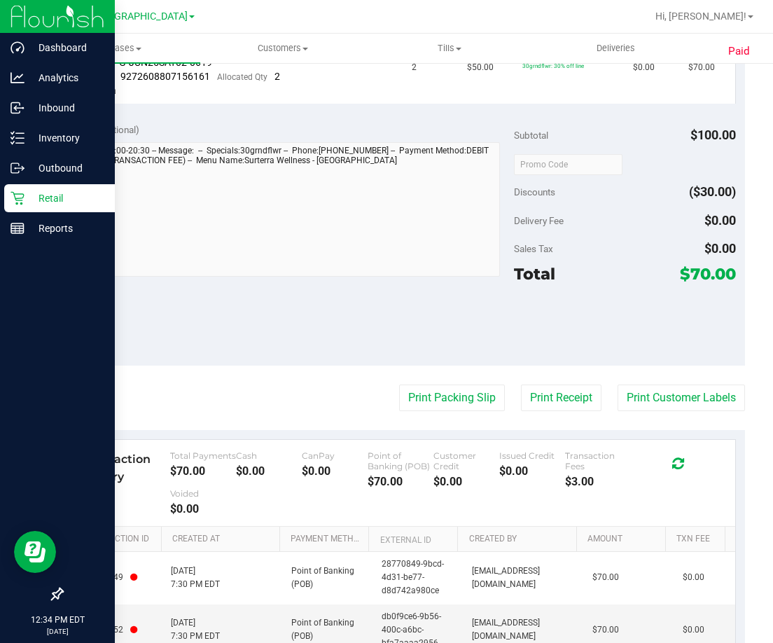
scroll to position [522, 0]
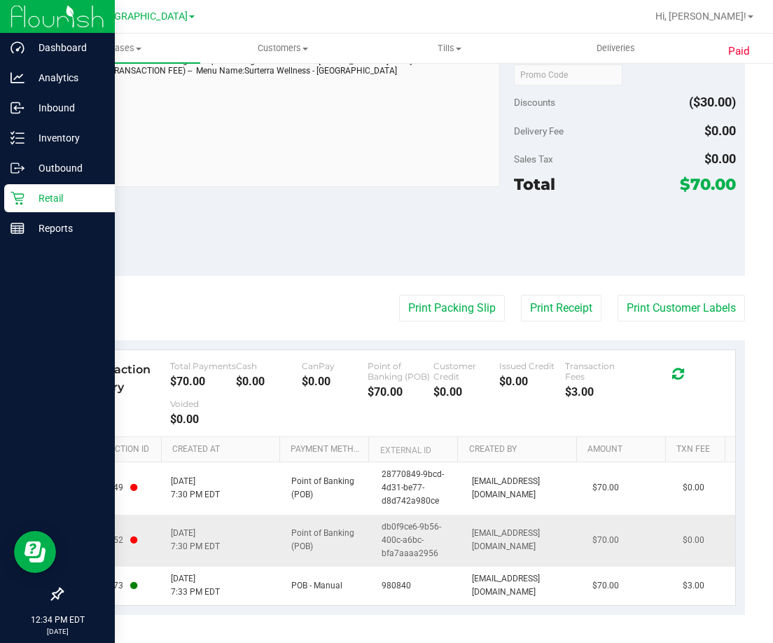
drag, startPoint x: 118, startPoint y: 486, endPoint x: 455, endPoint y: 552, distance: 342.9
click at [455, 552] on tbody "11686349 8/19/2025 7:30 PM EDT Point of Banking (POB) 28770849-9bcd-4d31-be77-d…" at bounding box center [403, 533] width 663 height 143
click at [254, 535] on td "8/19/2025 7:30 PM EDT" at bounding box center [222, 540] width 120 height 52
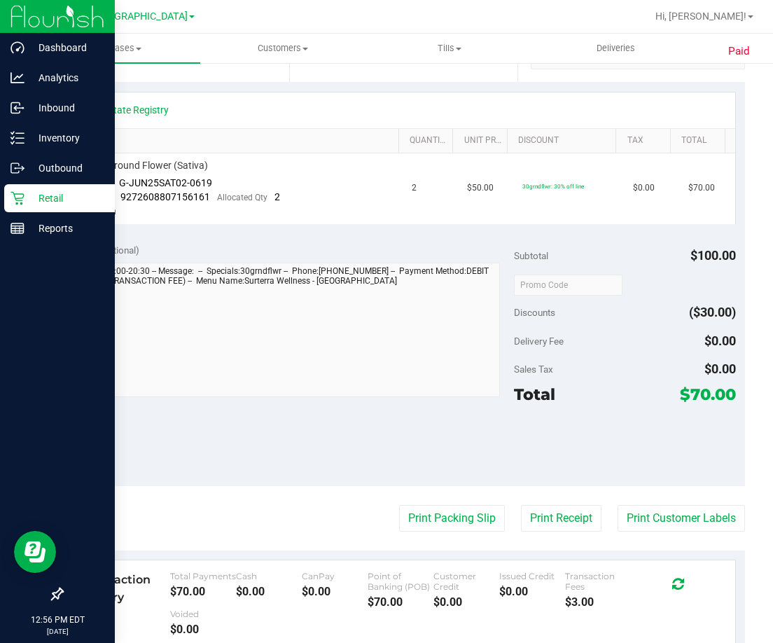
click at [26, 193] on p "Retail" at bounding box center [66, 198] width 84 height 17
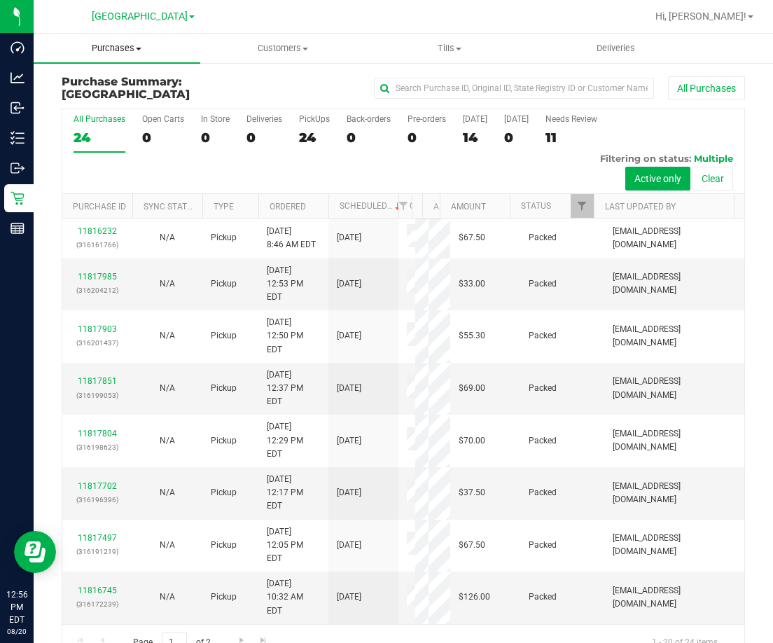
click at [129, 51] on span "Purchases" at bounding box center [117, 48] width 167 height 13
click at [101, 99] on span "Fulfillment" at bounding box center [77, 101] width 87 height 12
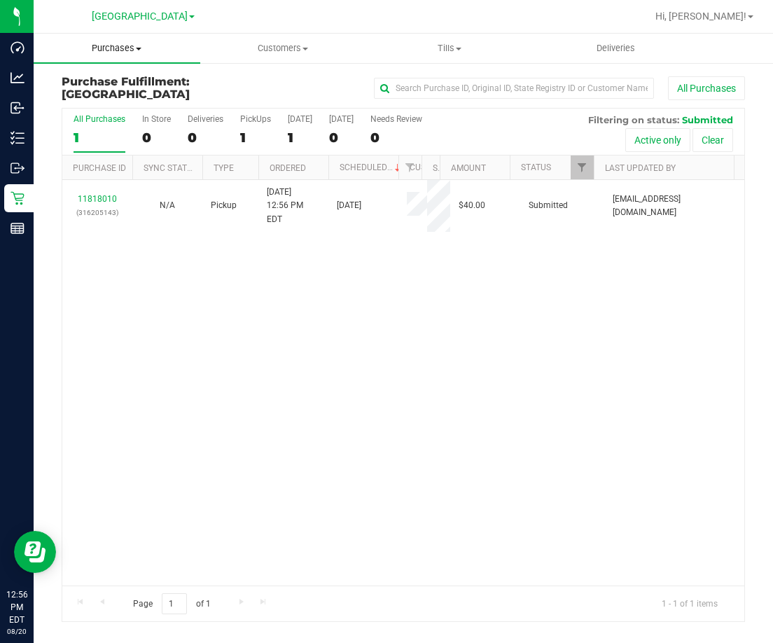
click at [140, 52] on span "Purchases" at bounding box center [117, 48] width 167 height 13
click at [118, 82] on span "Summary of purchases" at bounding box center [105, 84] width 143 height 12
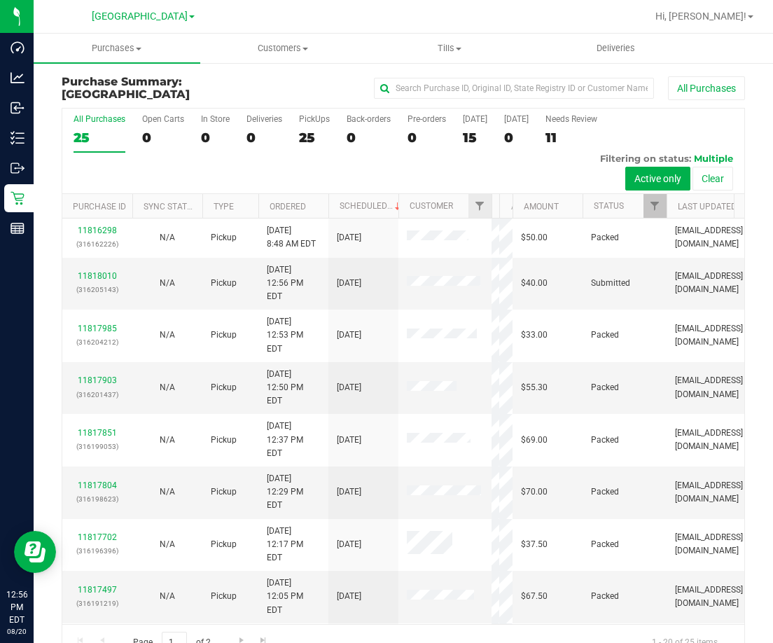
drag, startPoint x: 407, startPoint y: 209, endPoint x: 490, endPoint y: 216, distance: 82.9
click at [490, 216] on div "Purchase ID Sync Status Type Ordered Scheduled Customer State Registry ID Addre…" at bounding box center [398, 206] width 672 height 24
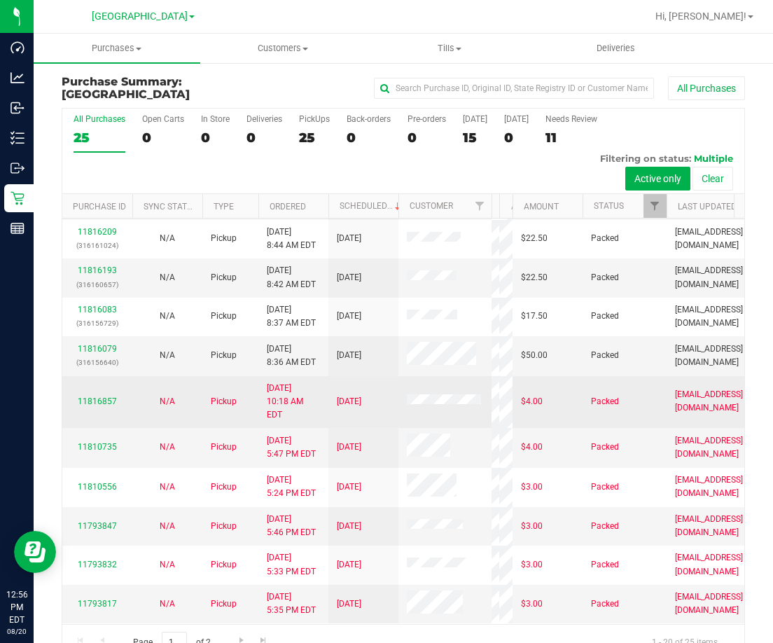
scroll to position [623, 0]
